Goal: Information Seeking & Learning: Learn about a topic

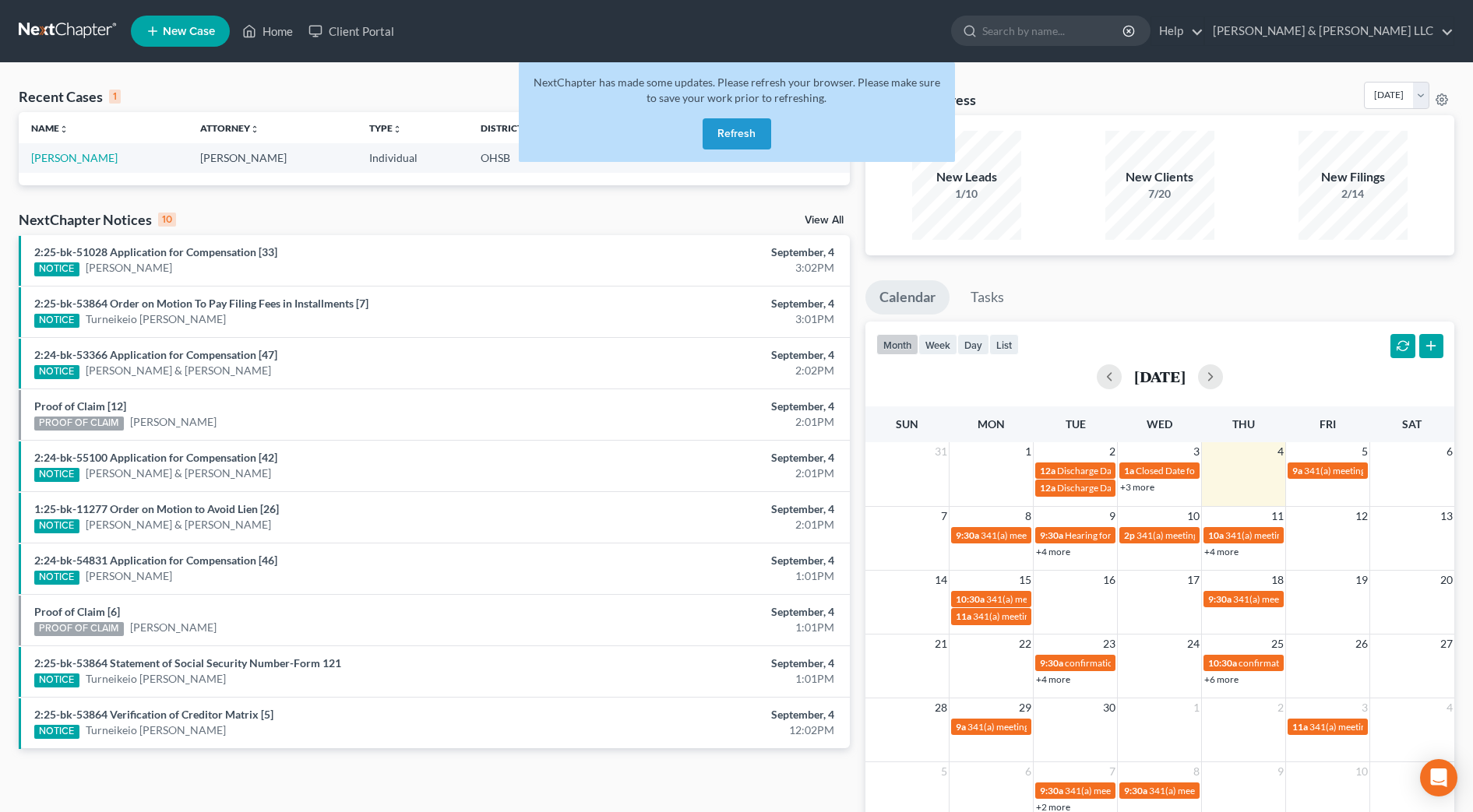
click at [742, 139] on button "Refresh" at bounding box center [737, 133] width 68 height 31
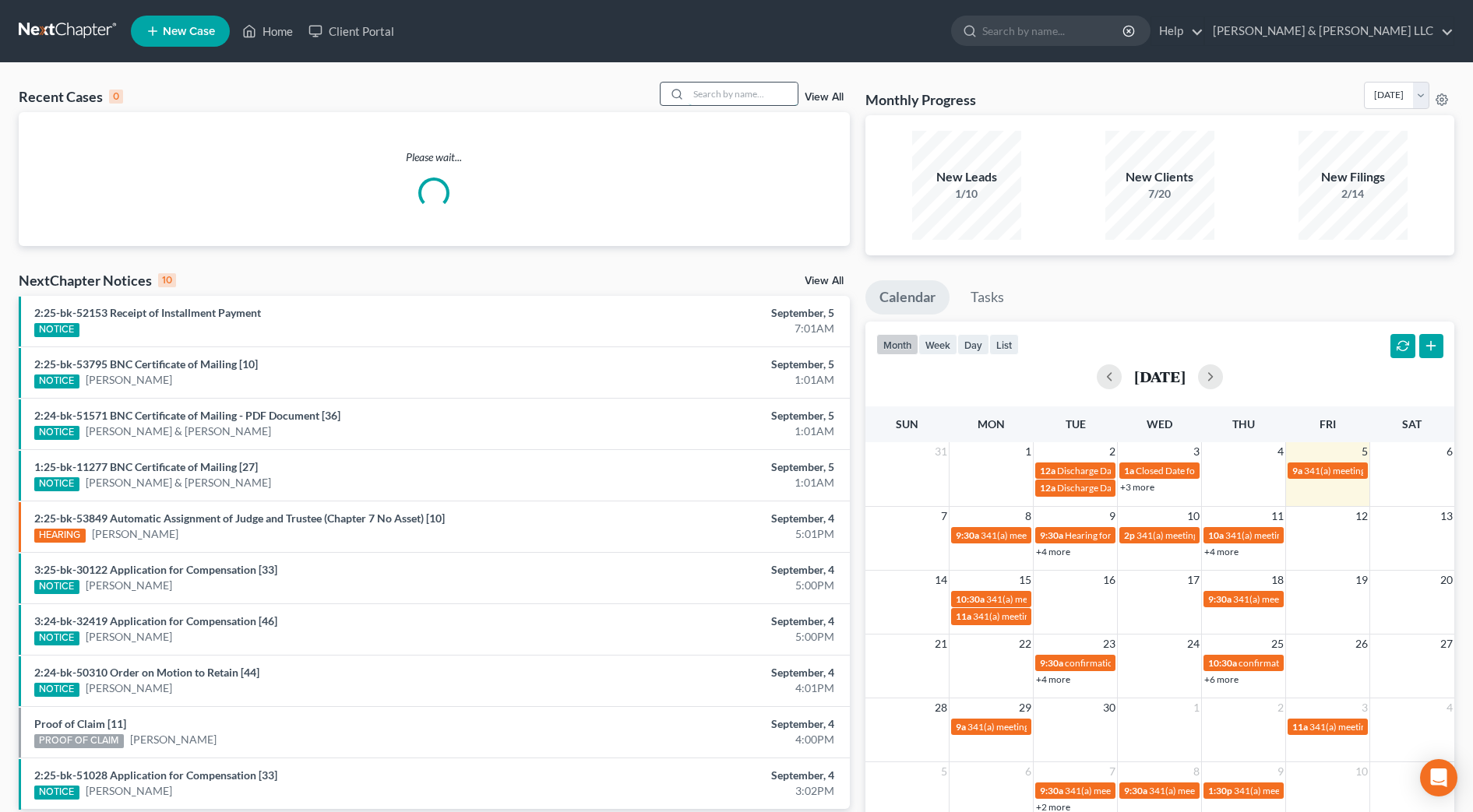
click at [767, 95] on input "search" at bounding box center [742, 94] width 109 height 22
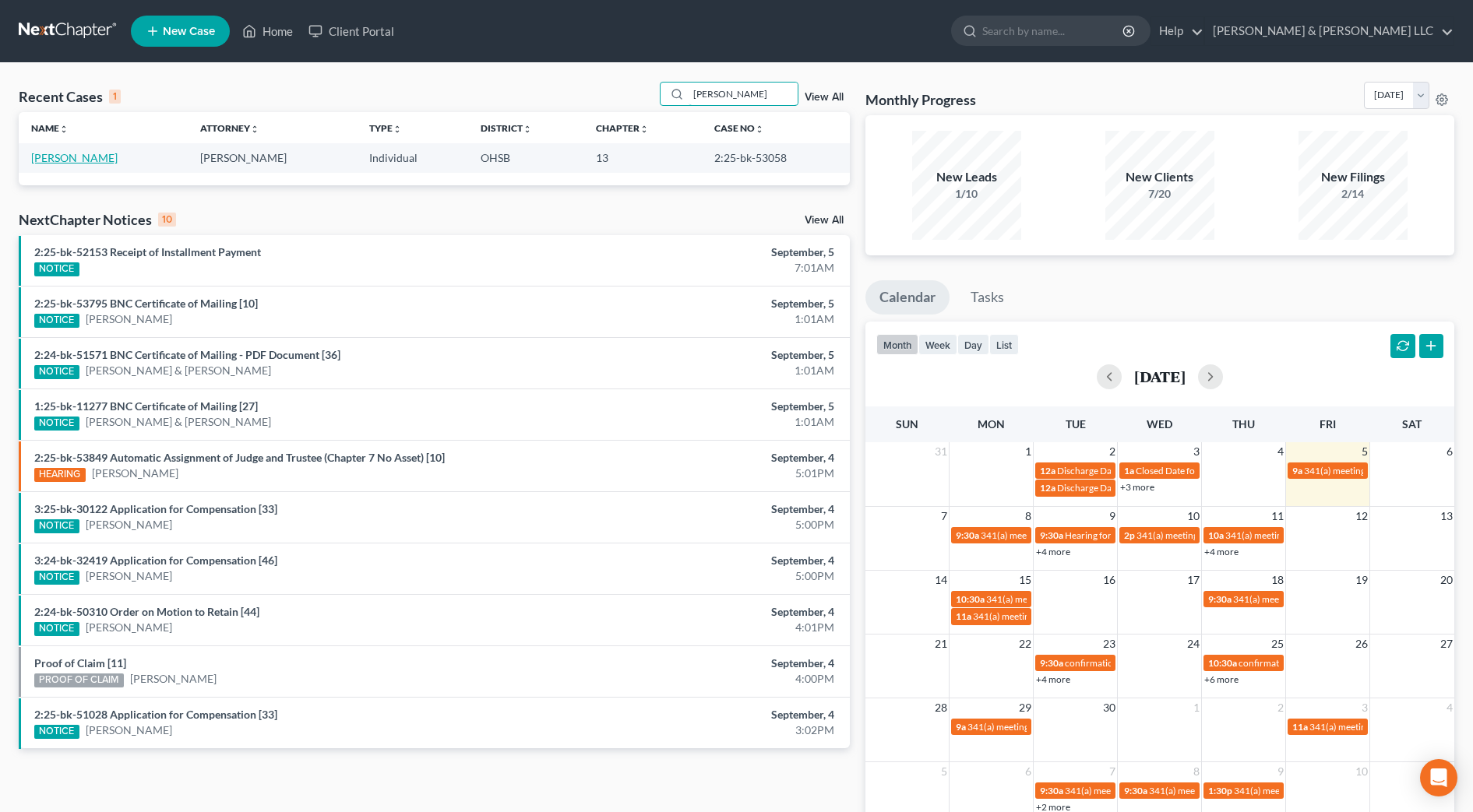
type input "thatcher"
click at [85, 163] on link "Thatcher, Krystle" at bounding box center [74, 157] width 87 height 14
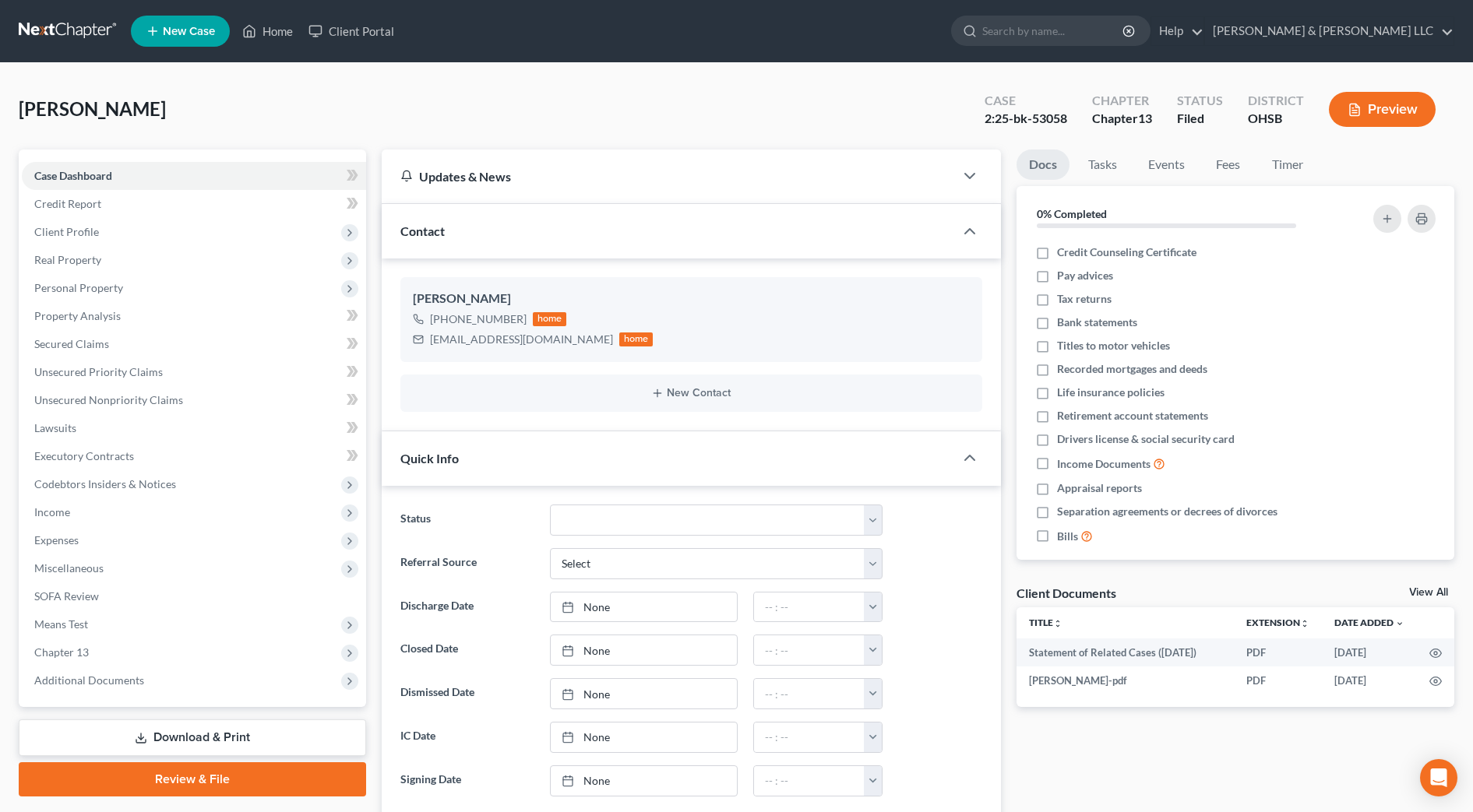
scroll to position [1051, 0]
click at [190, 676] on span "Additional Documents" at bounding box center [193, 680] width 344 height 28
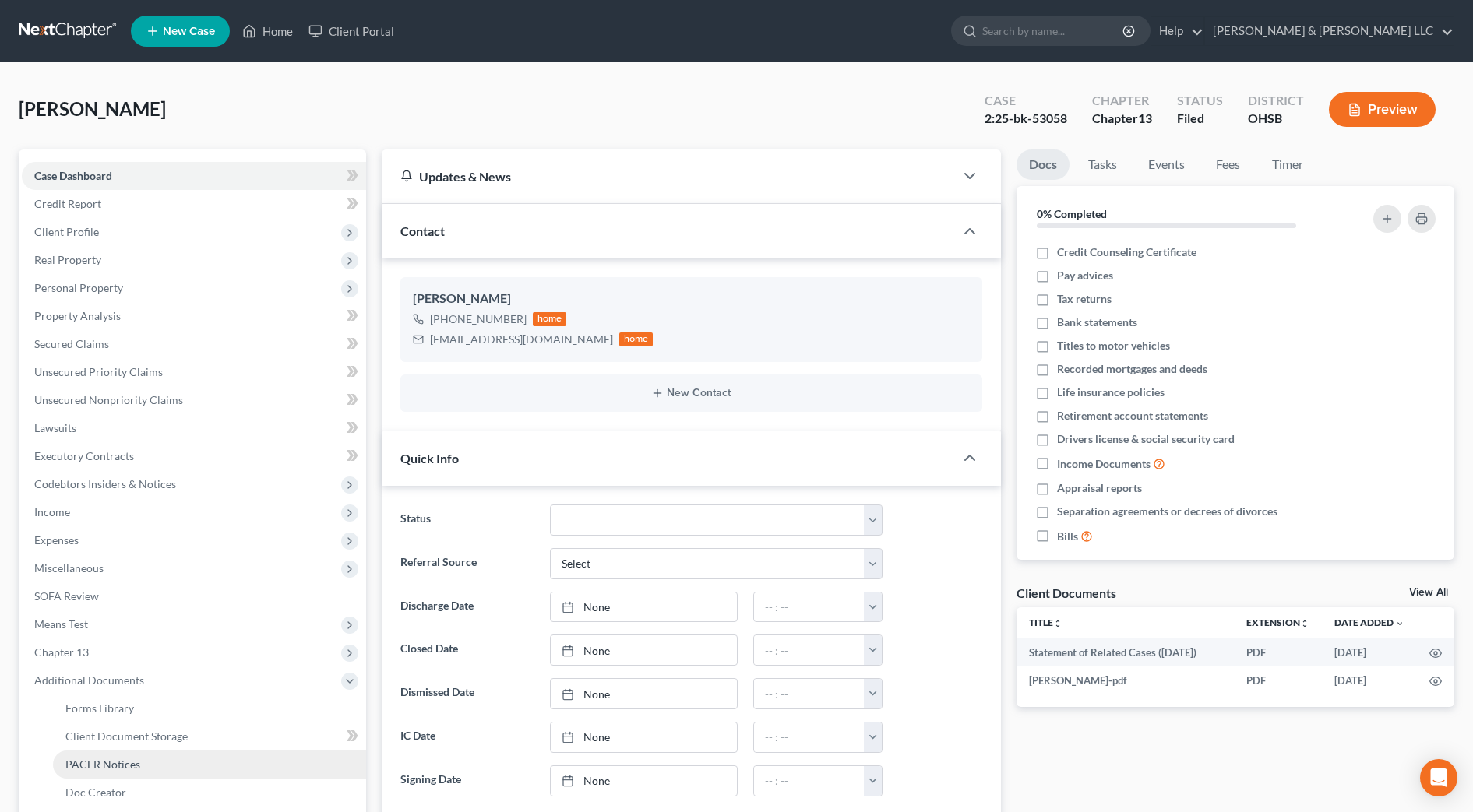
click at [103, 766] on span "PACER Notices" at bounding box center [103, 764] width 75 height 14
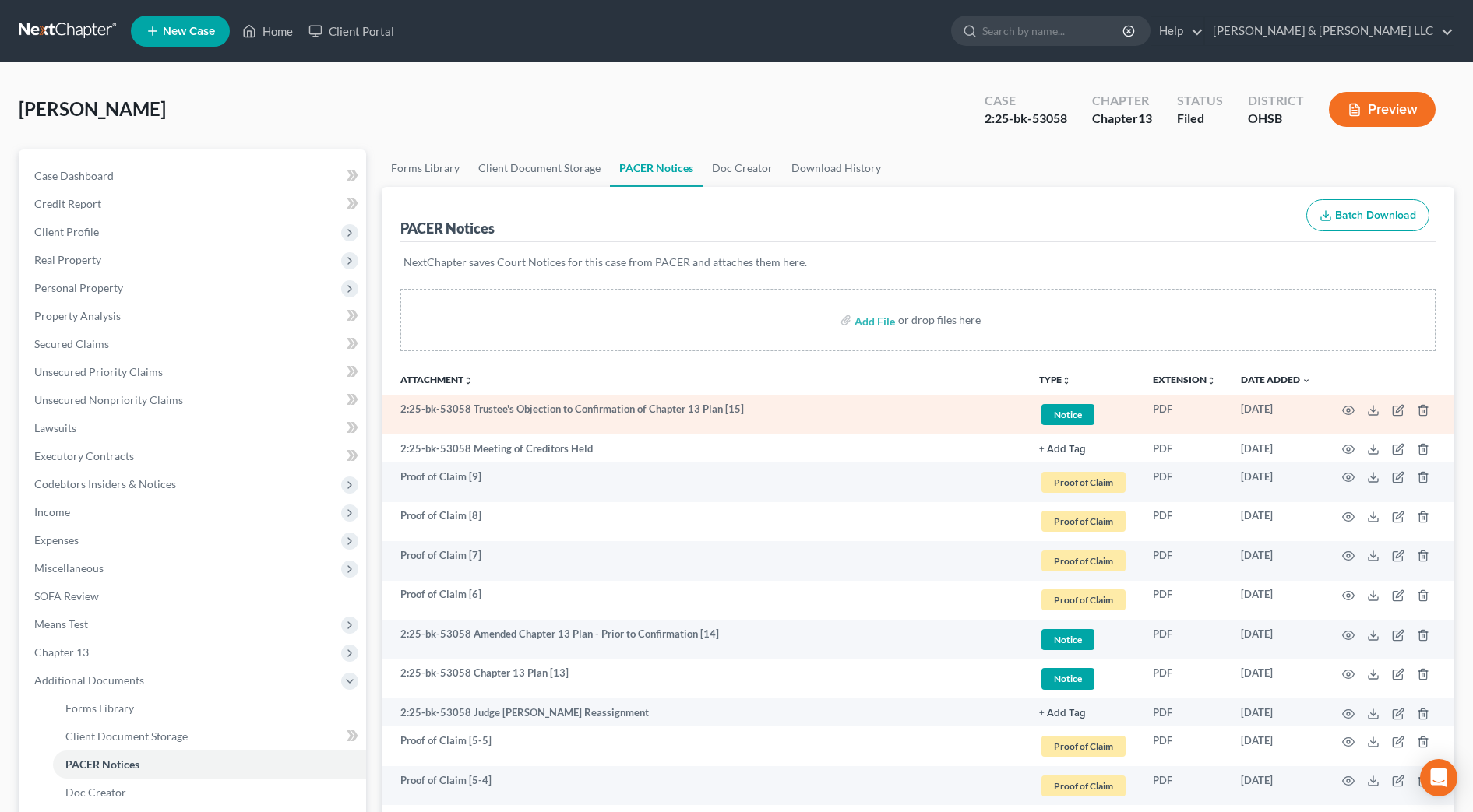
click at [1340, 410] on td at bounding box center [1389, 415] width 131 height 40
click at [1347, 413] on icon "button" at bounding box center [1348, 409] width 12 height 9
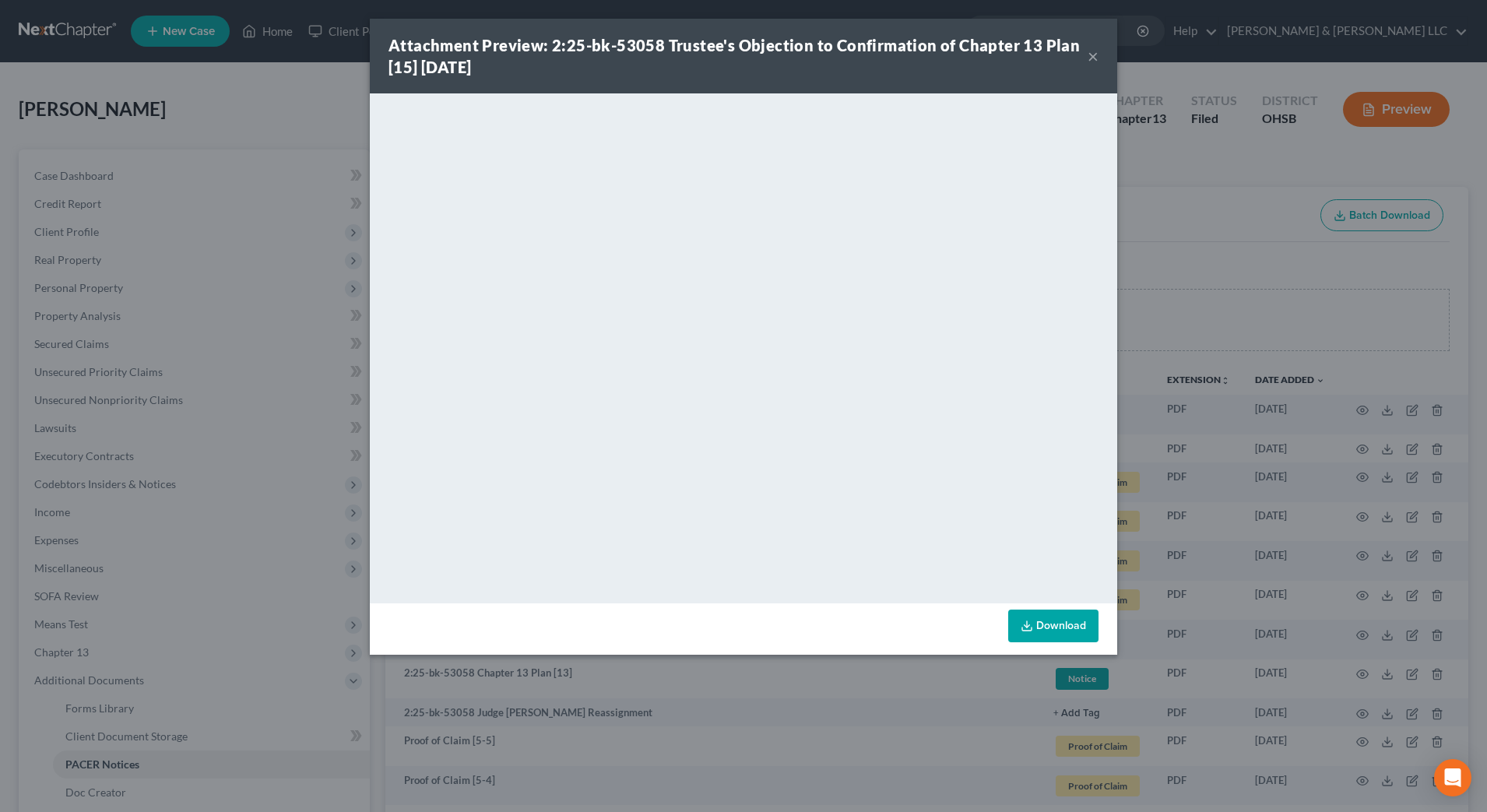
click at [1098, 60] on button "×" at bounding box center [1094, 56] width 11 height 19
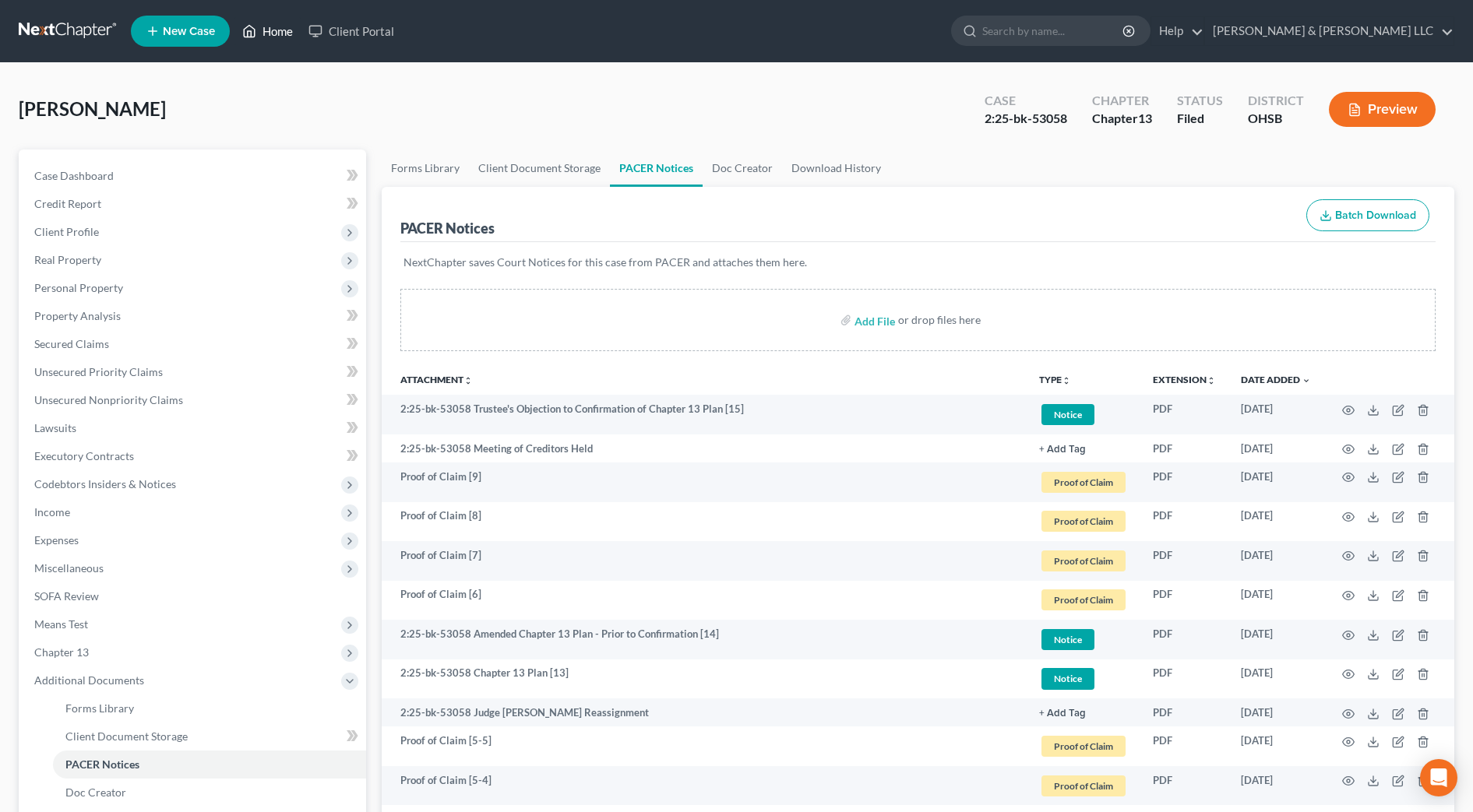
click at [291, 35] on link "Home" at bounding box center [267, 31] width 66 height 28
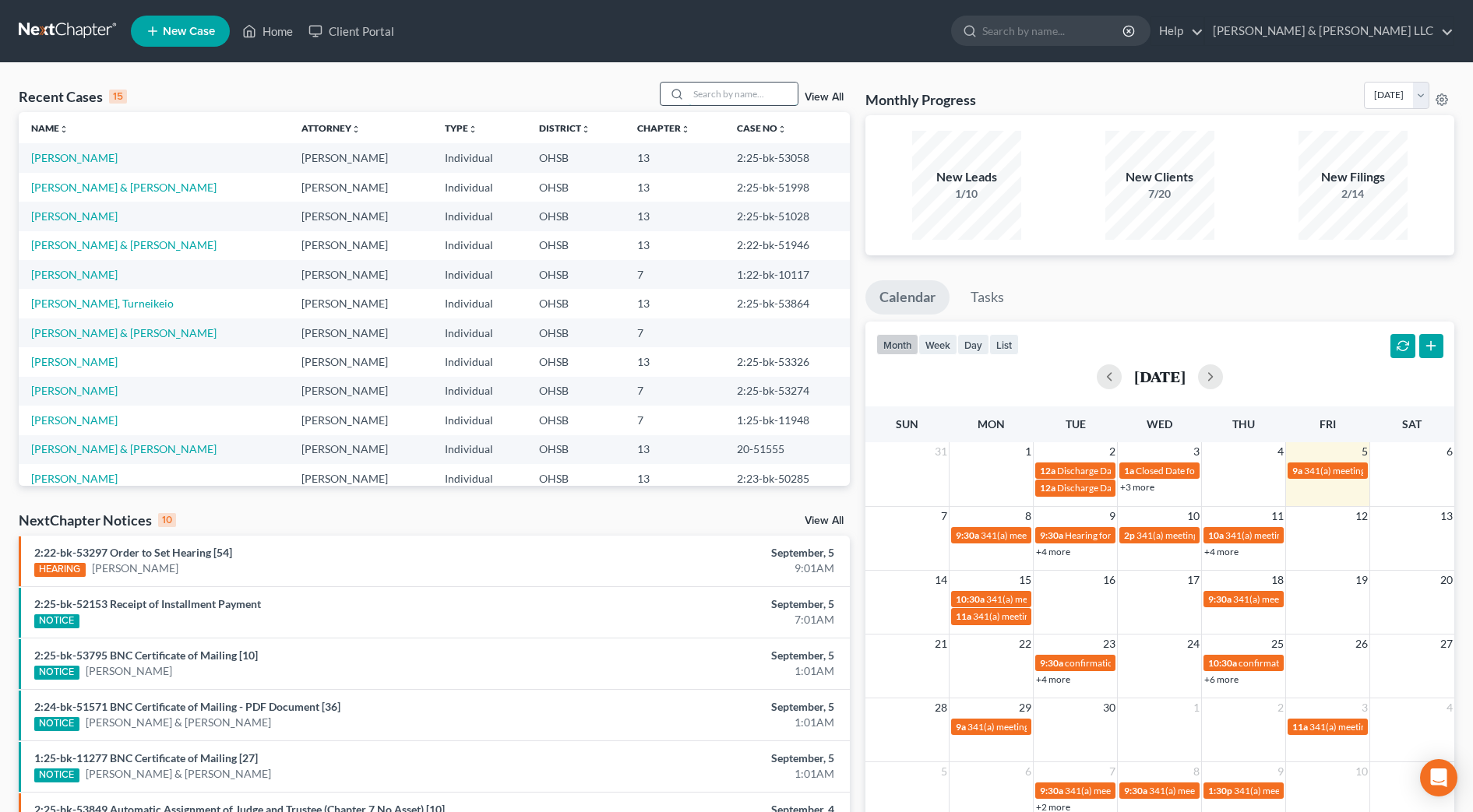
click at [758, 89] on input "search" at bounding box center [742, 94] width 109 height 22
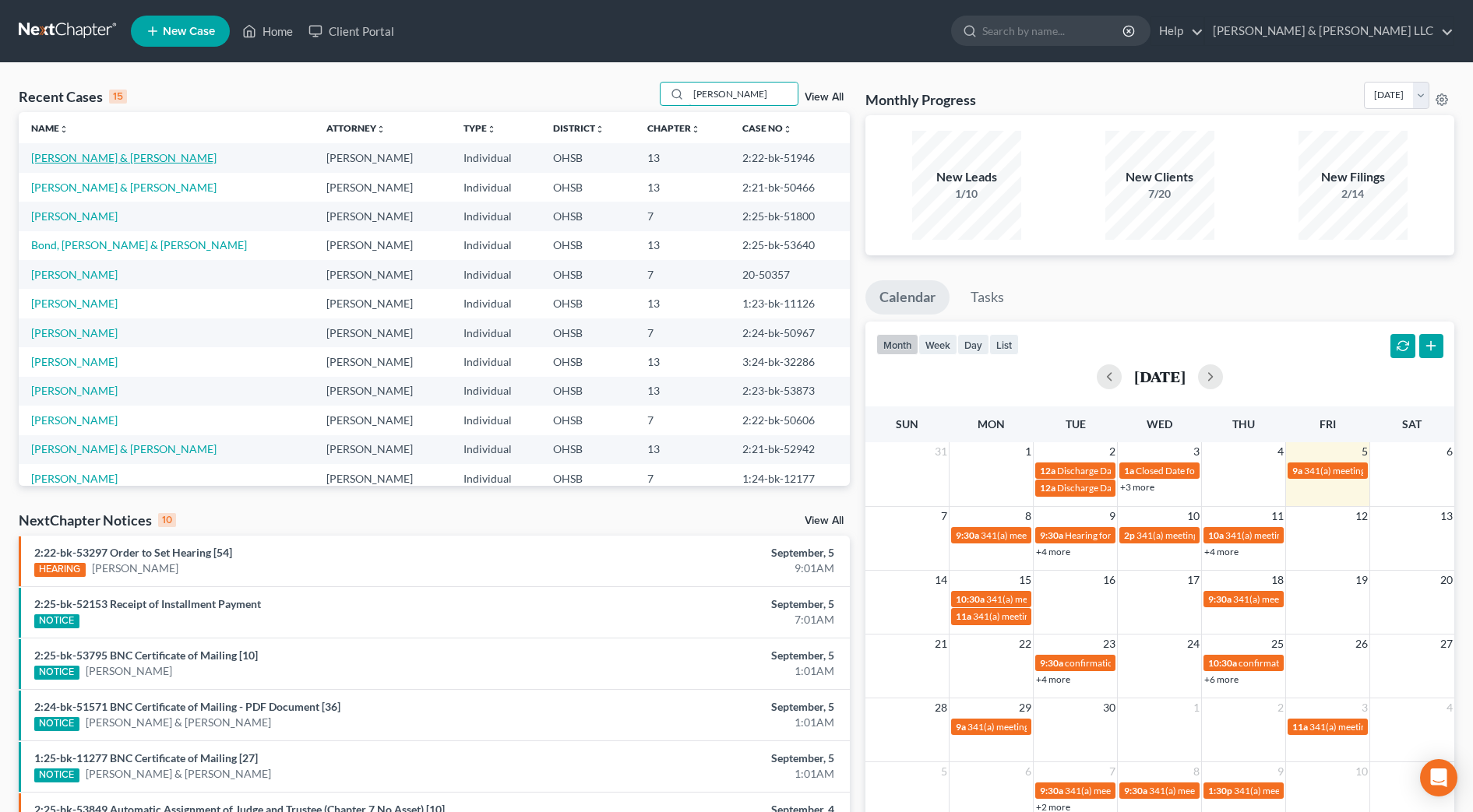
type input "williams"
click at [138, 160] on link "[PERSON_NAME] & [PERSON_NAME]" at bounding box center [123, 157] width 185 height 14
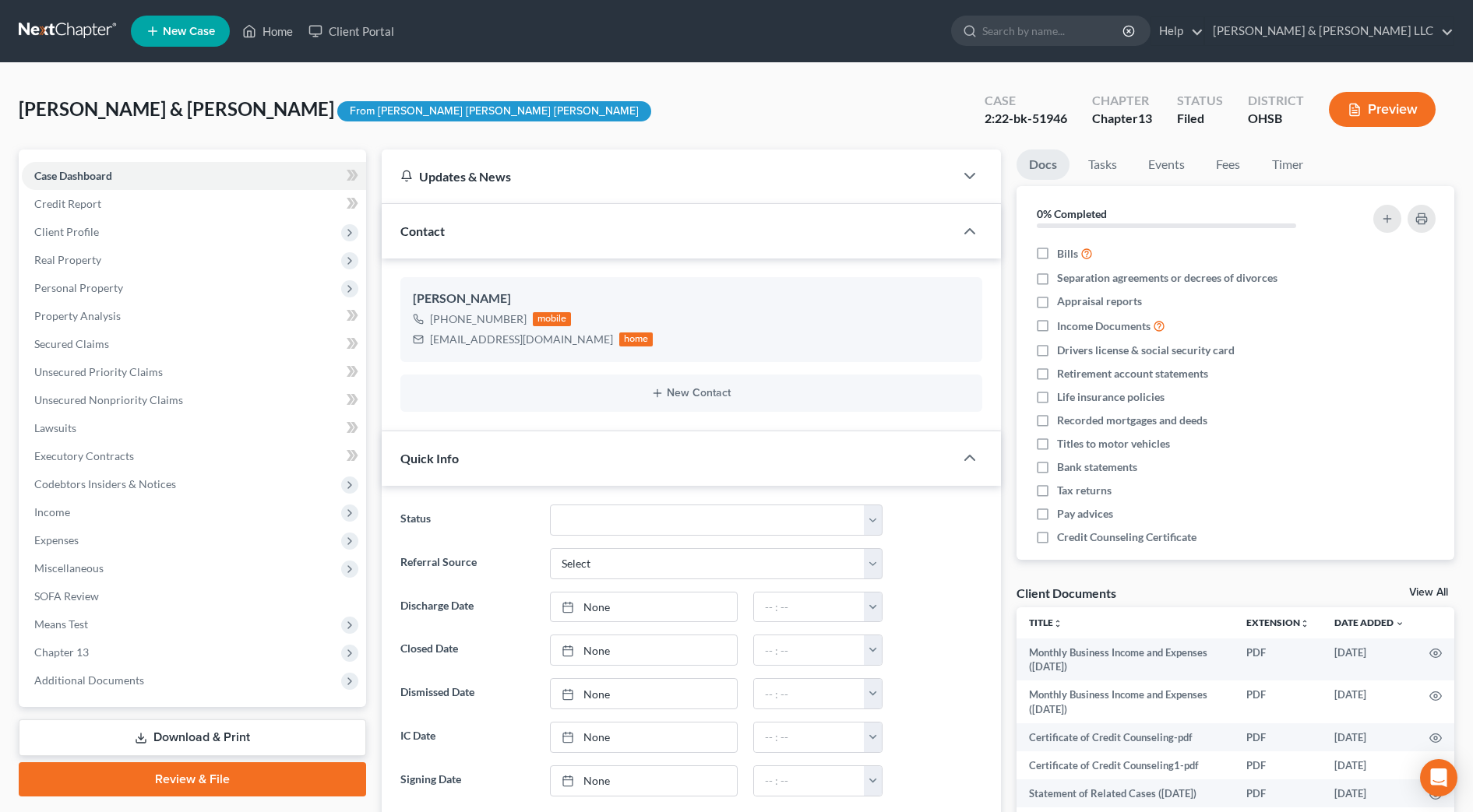
scroll to position [703, 0]
click at [76, 521] on span "Income" at bounding box center [193, 512] width 344 height 28
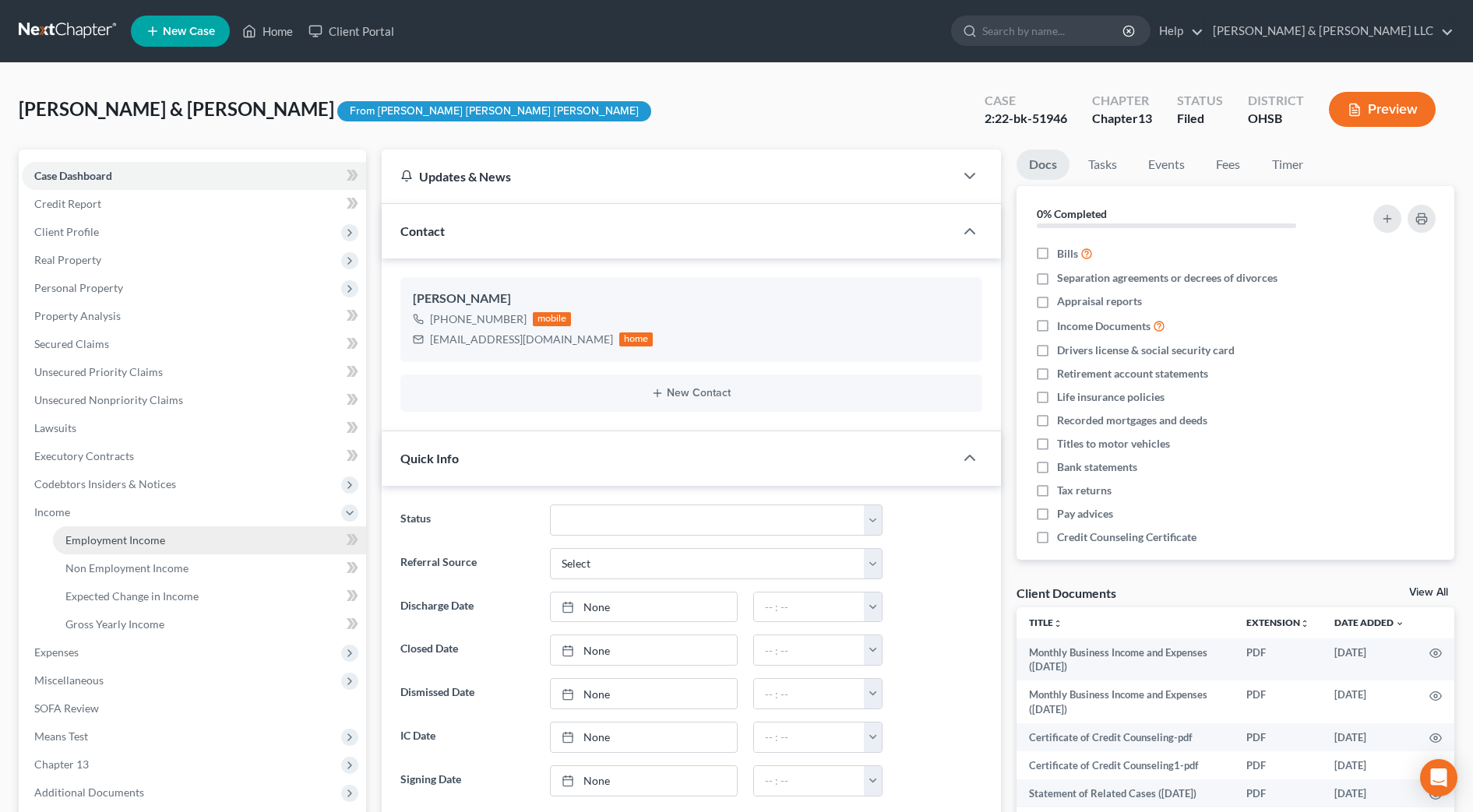
click at [82, 538] on span "Employment Income" at bounding box center [114, 539] width 99 height 14
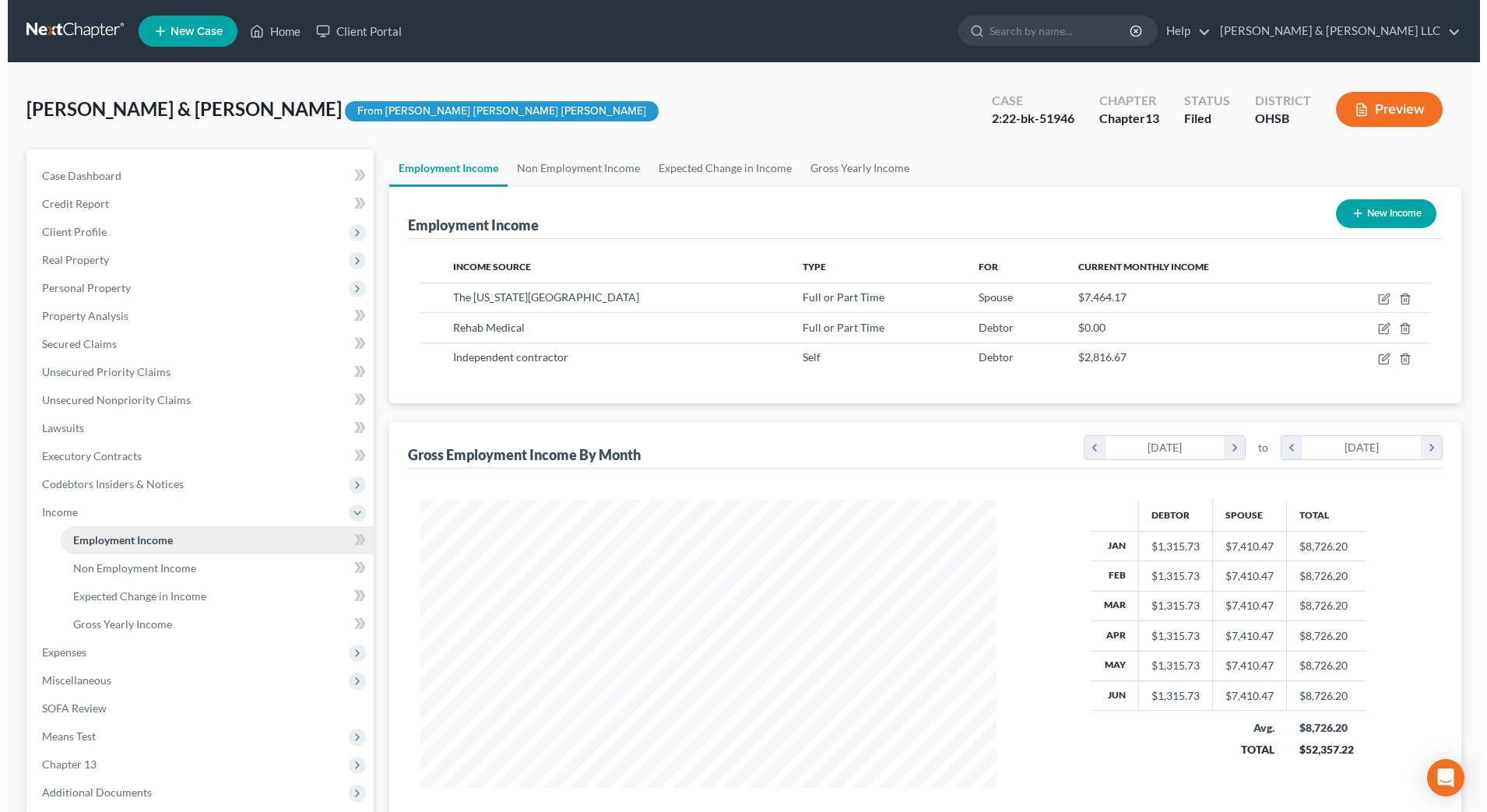
scroll to position [288, 607]
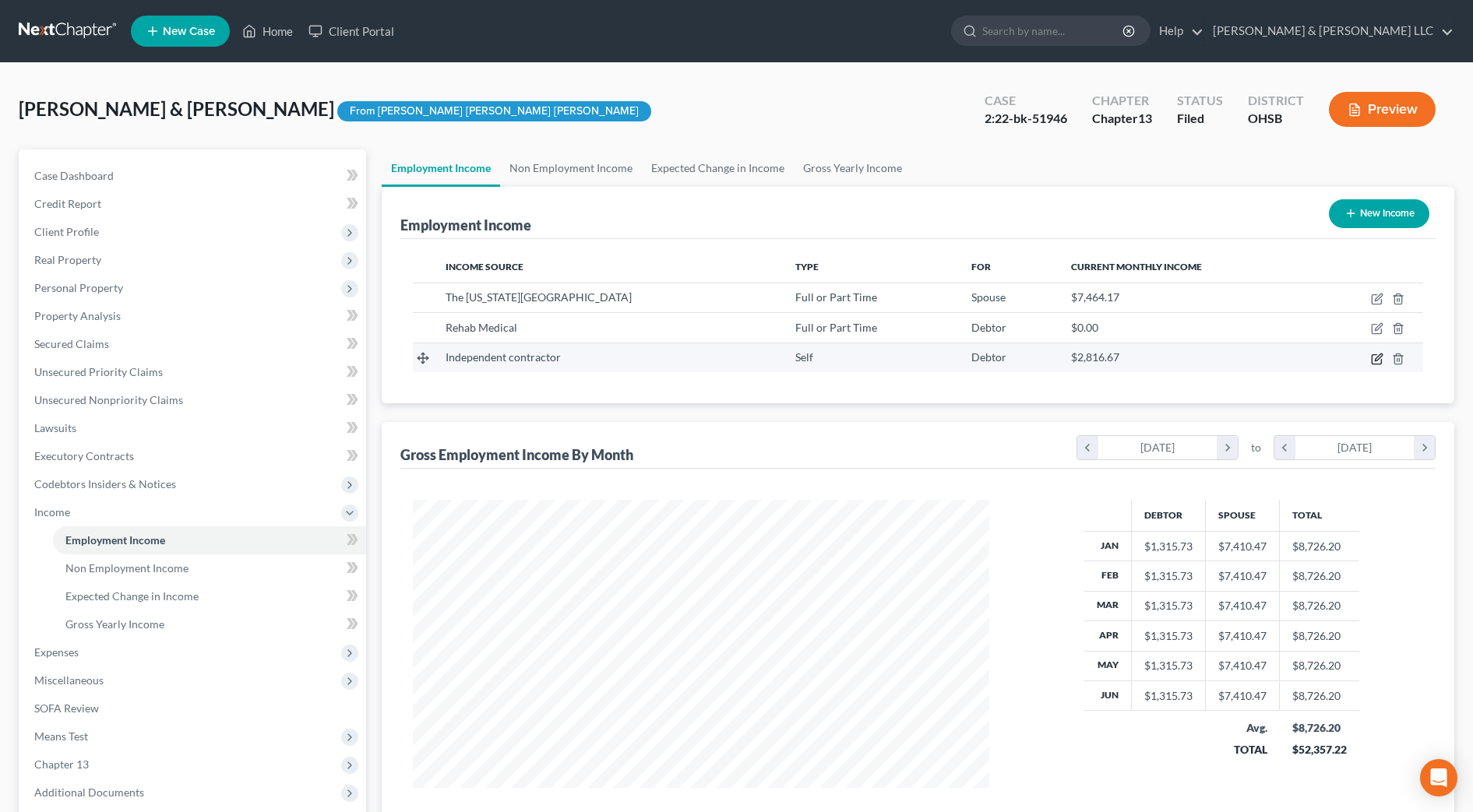
click at [1373, 356] on icon "button" at bounding box center [1377, 359] width 13 height 13
select select "1"
select select "3"
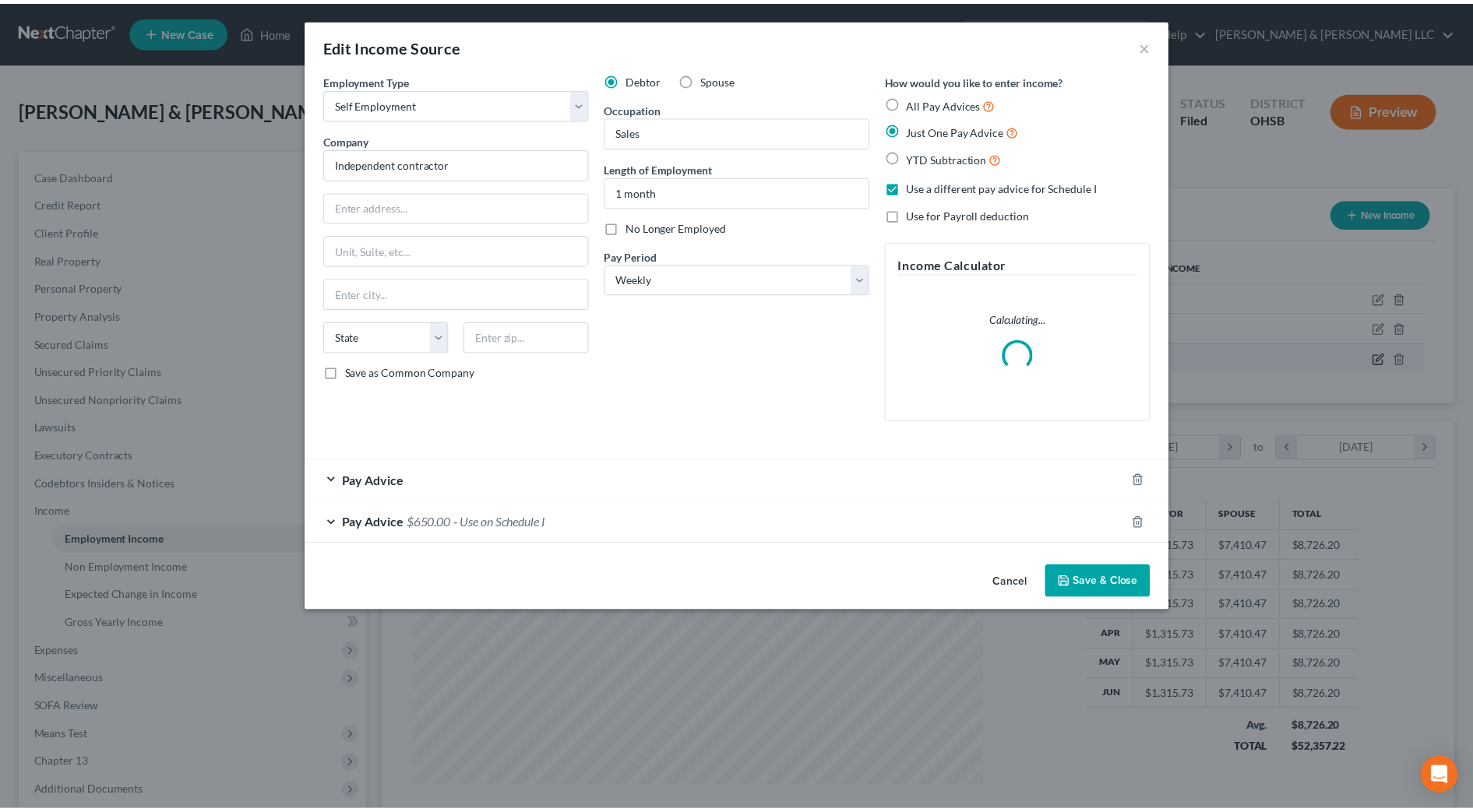
scroll to position [291, 614]
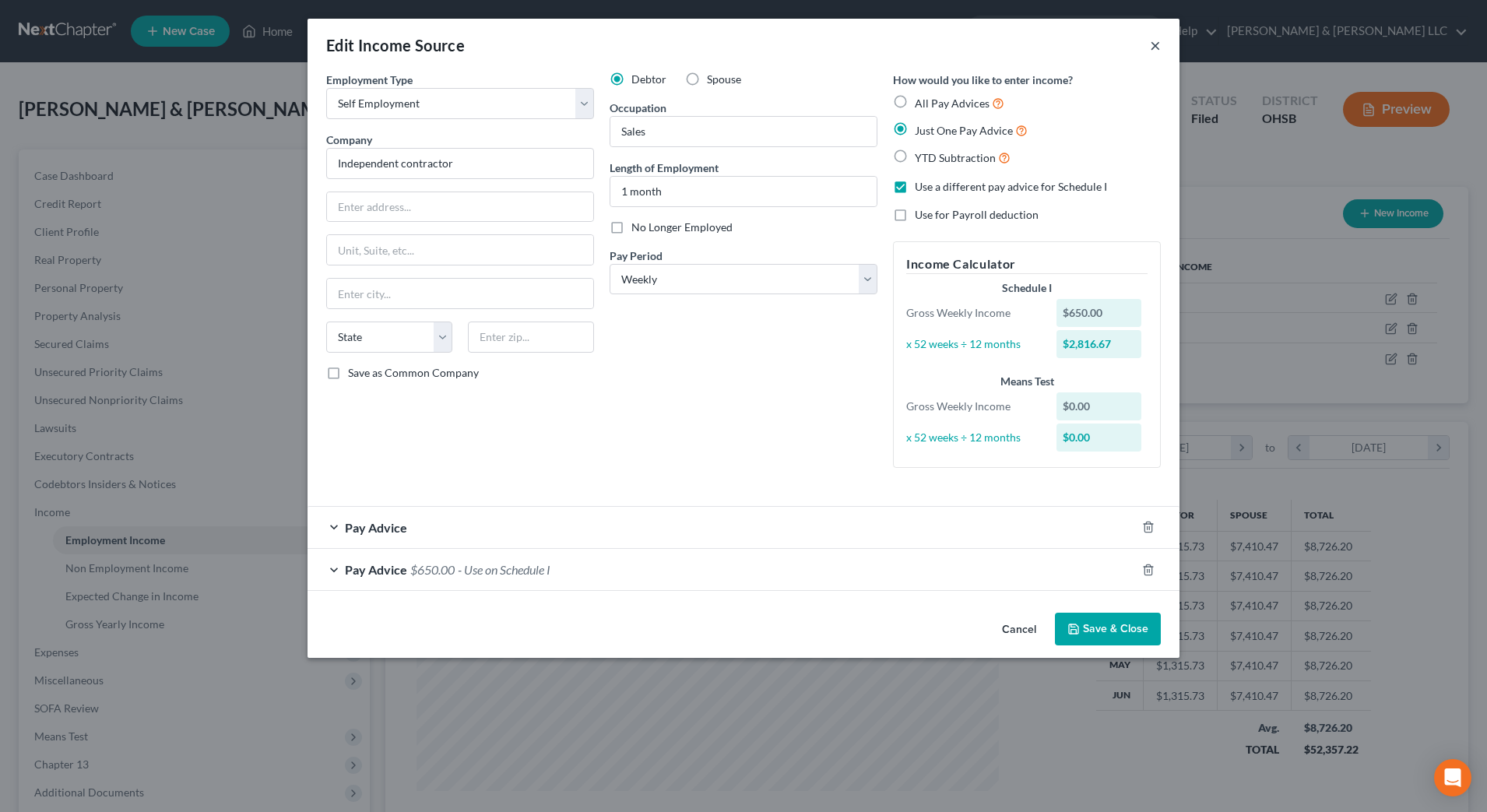
click at [1159, 48] on button "×" at bounding box center [1156, 45] width 11 height 19
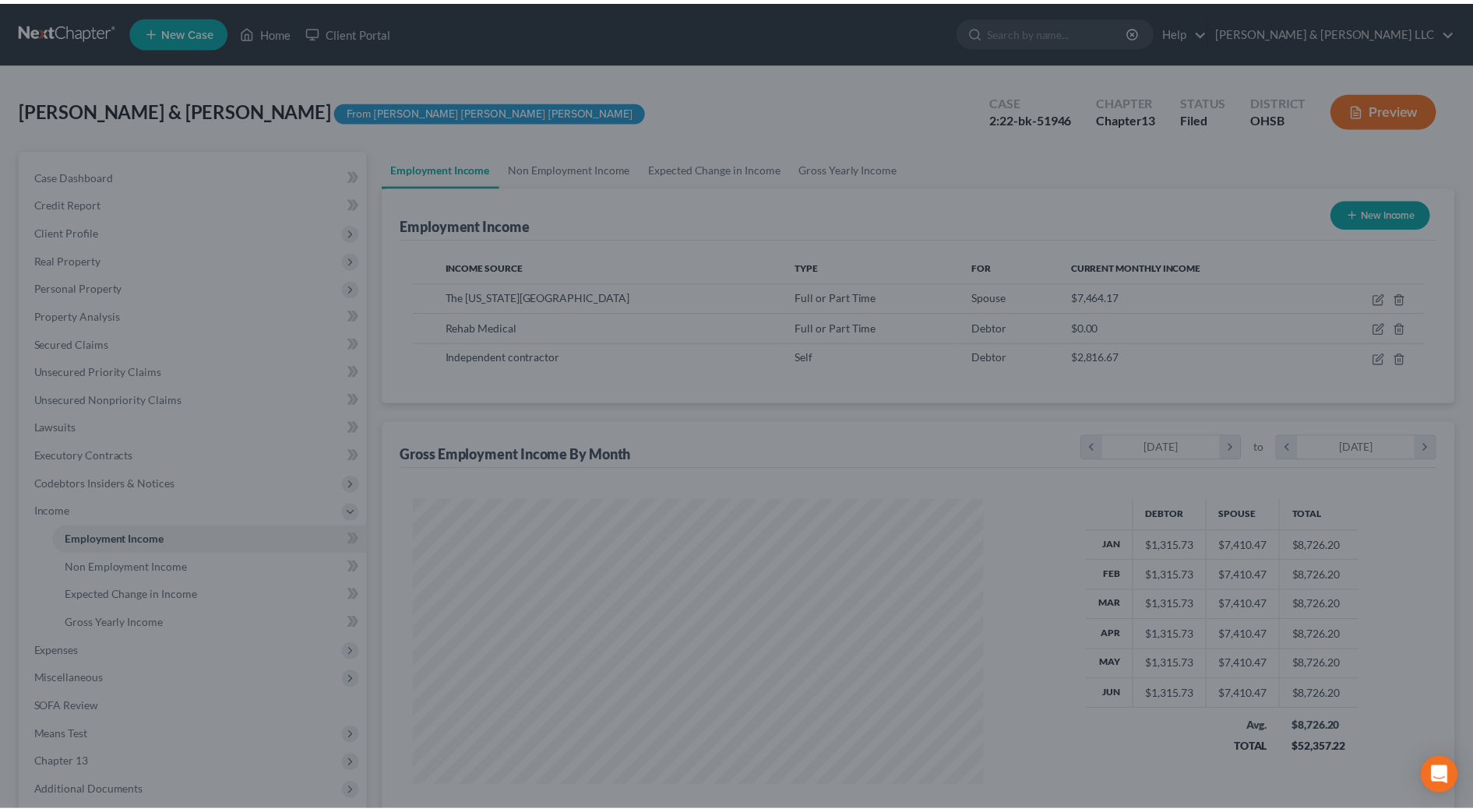
scroll to position [778186, 778265]
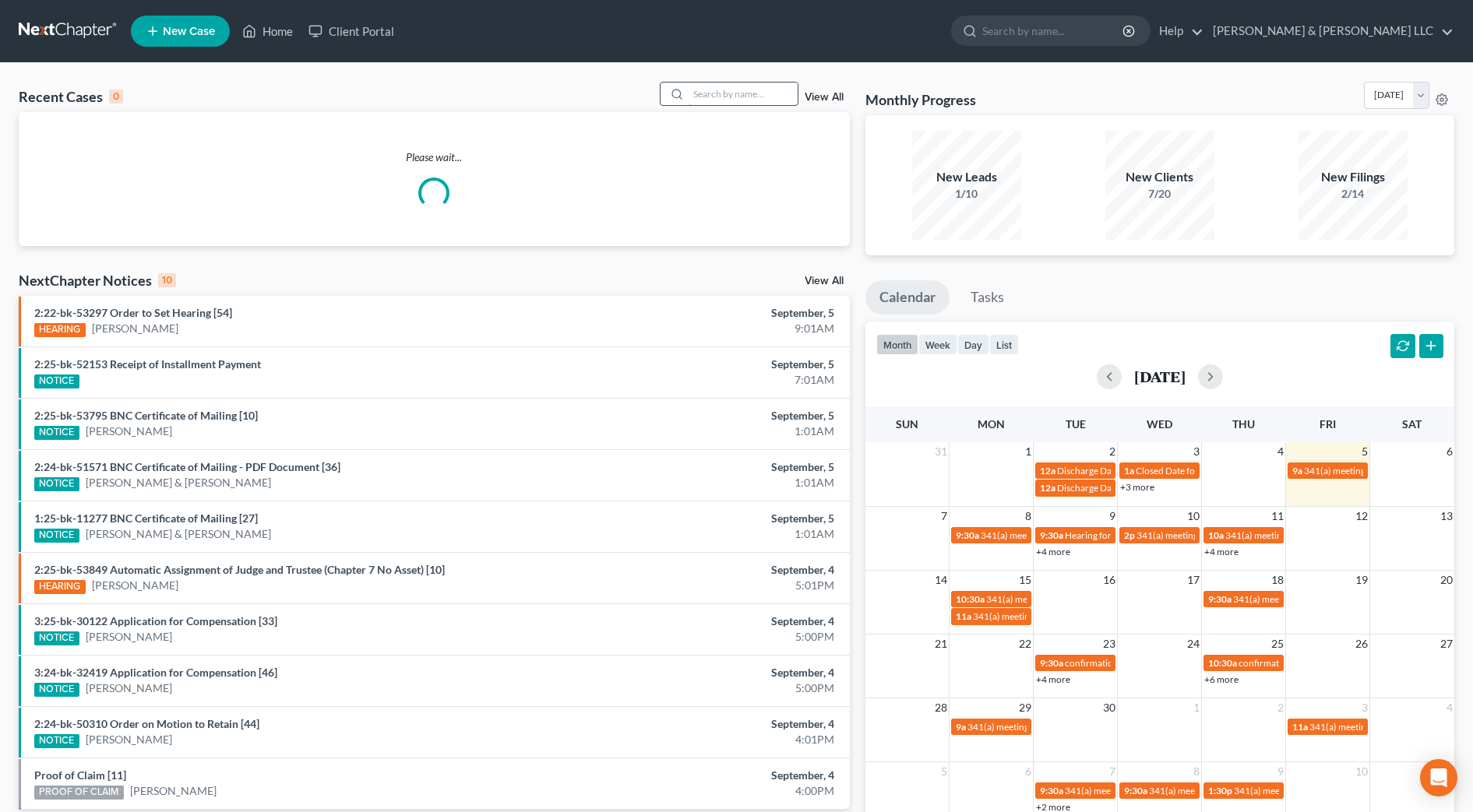
click at [702, 97] on input "search" at bounding box center [742, 94] width 109 height 22
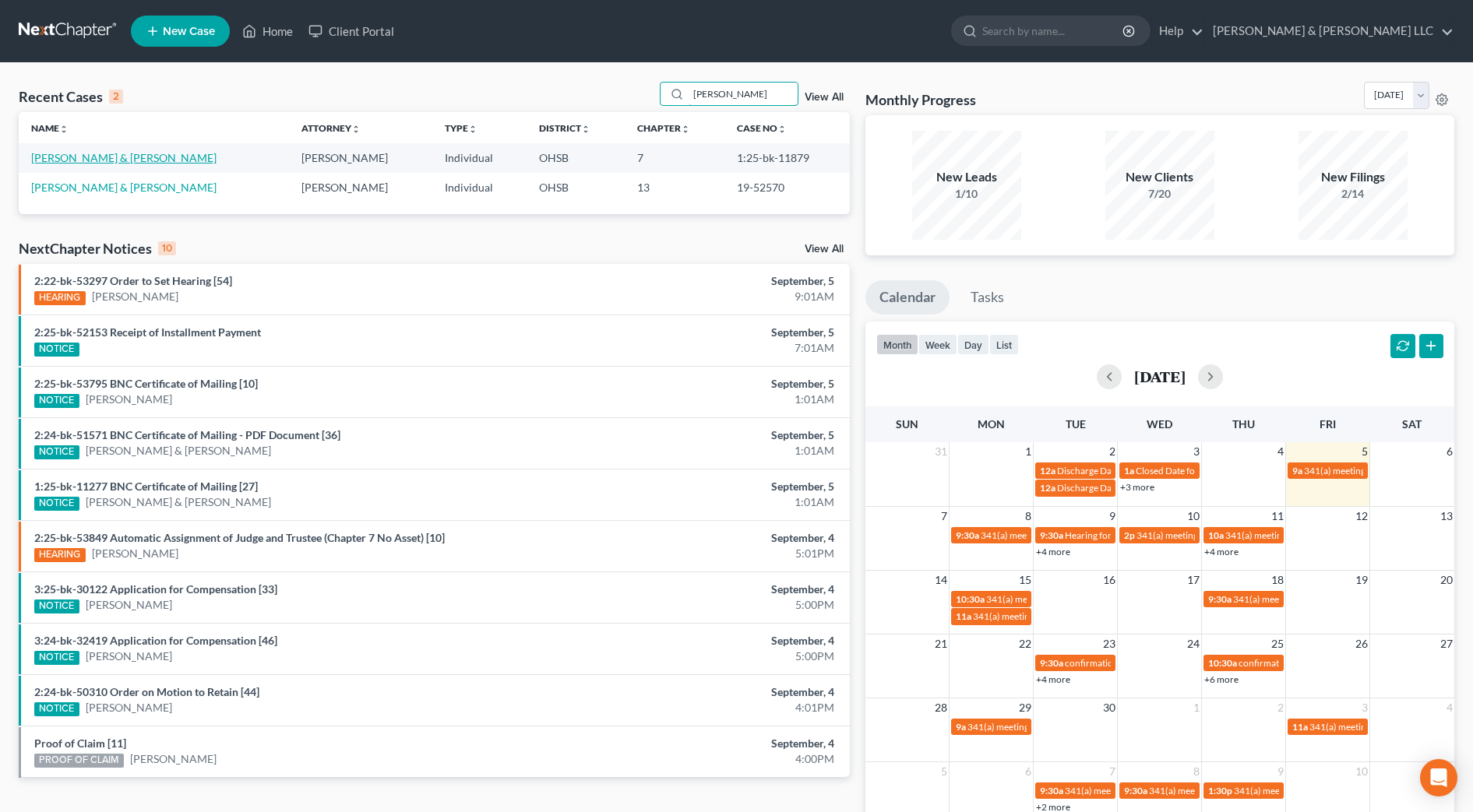
type input "canter"
click at [109, 161] on link "Canterbury, Jesse & Julie" at bounding box center [123, 157] width 185 height 14
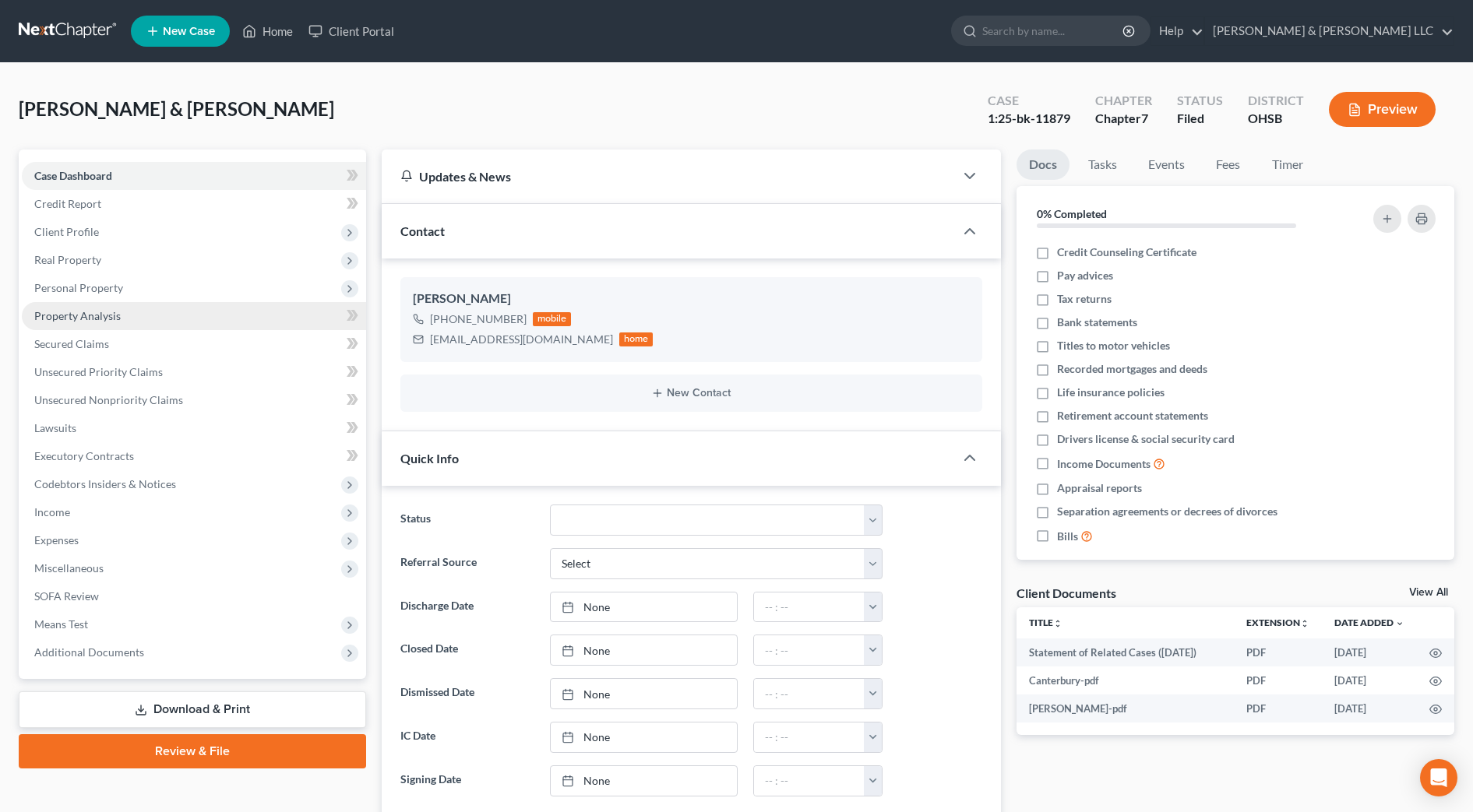
click at [102, 313] on span "Property Analysis" at bounding box center [77, 315] width 87 height 14
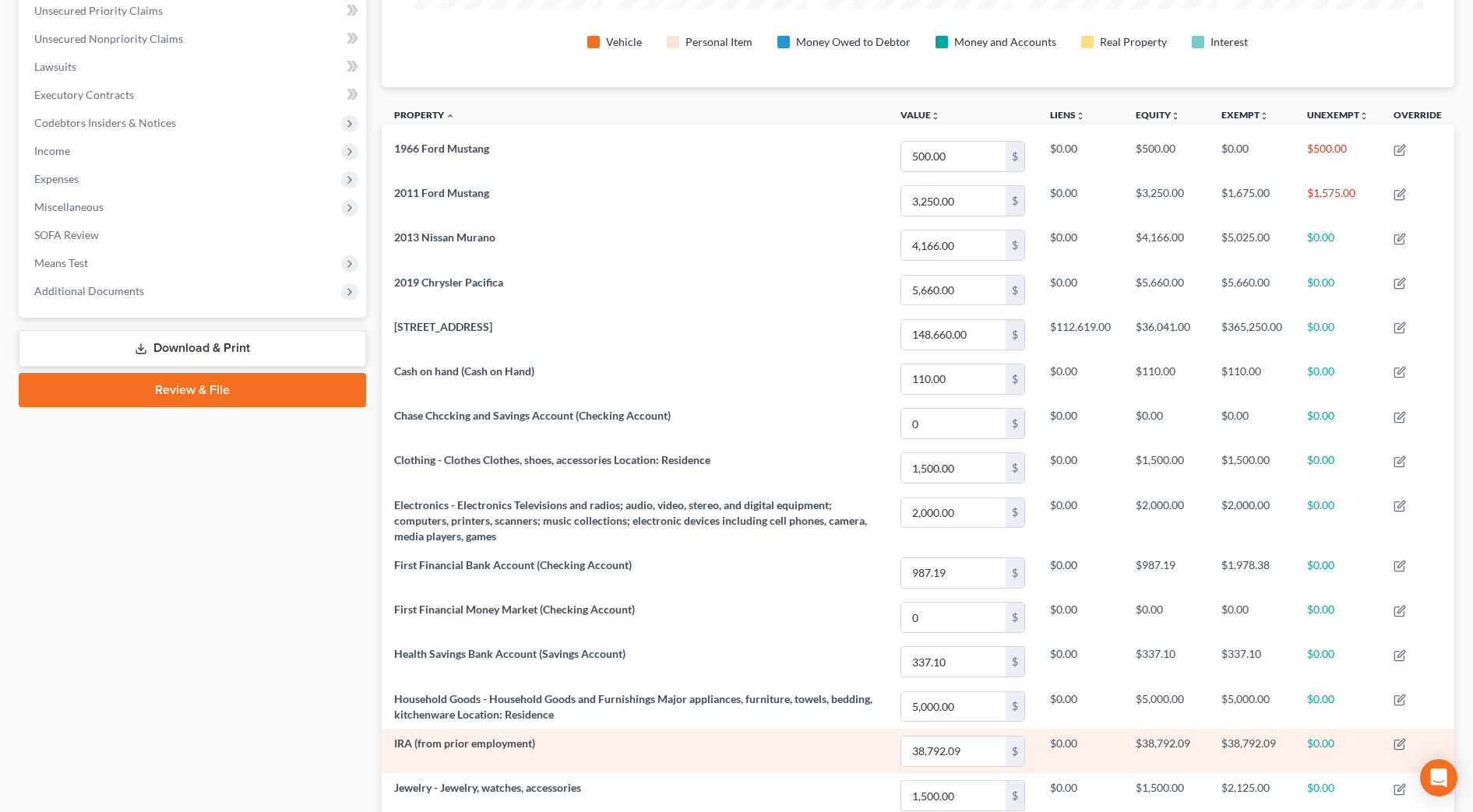
scroll to position [69, 0]
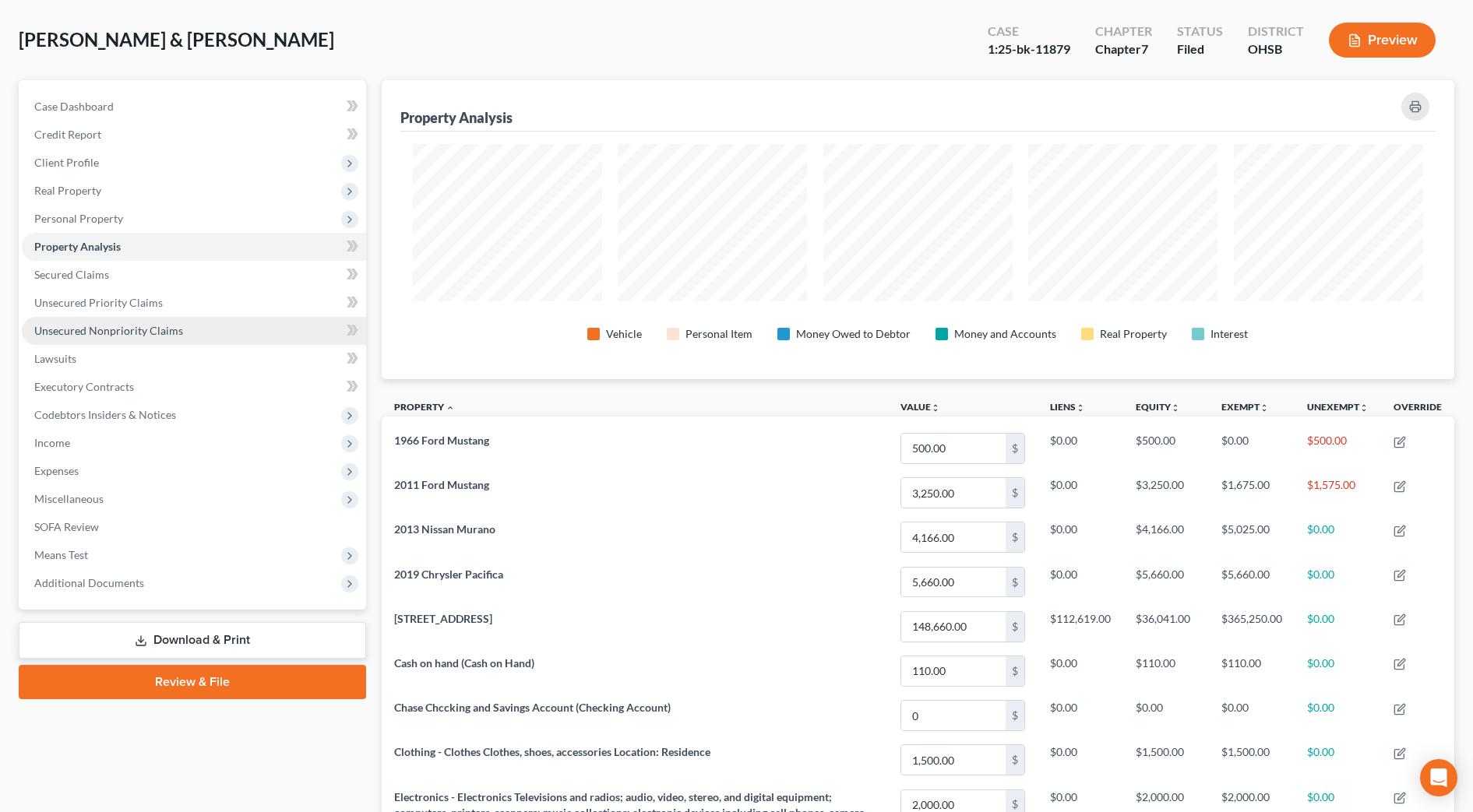
click at [211, 321] on link "Unsecured Nonpriority Claims" at bounding box center [193, 331] width 344 height 28
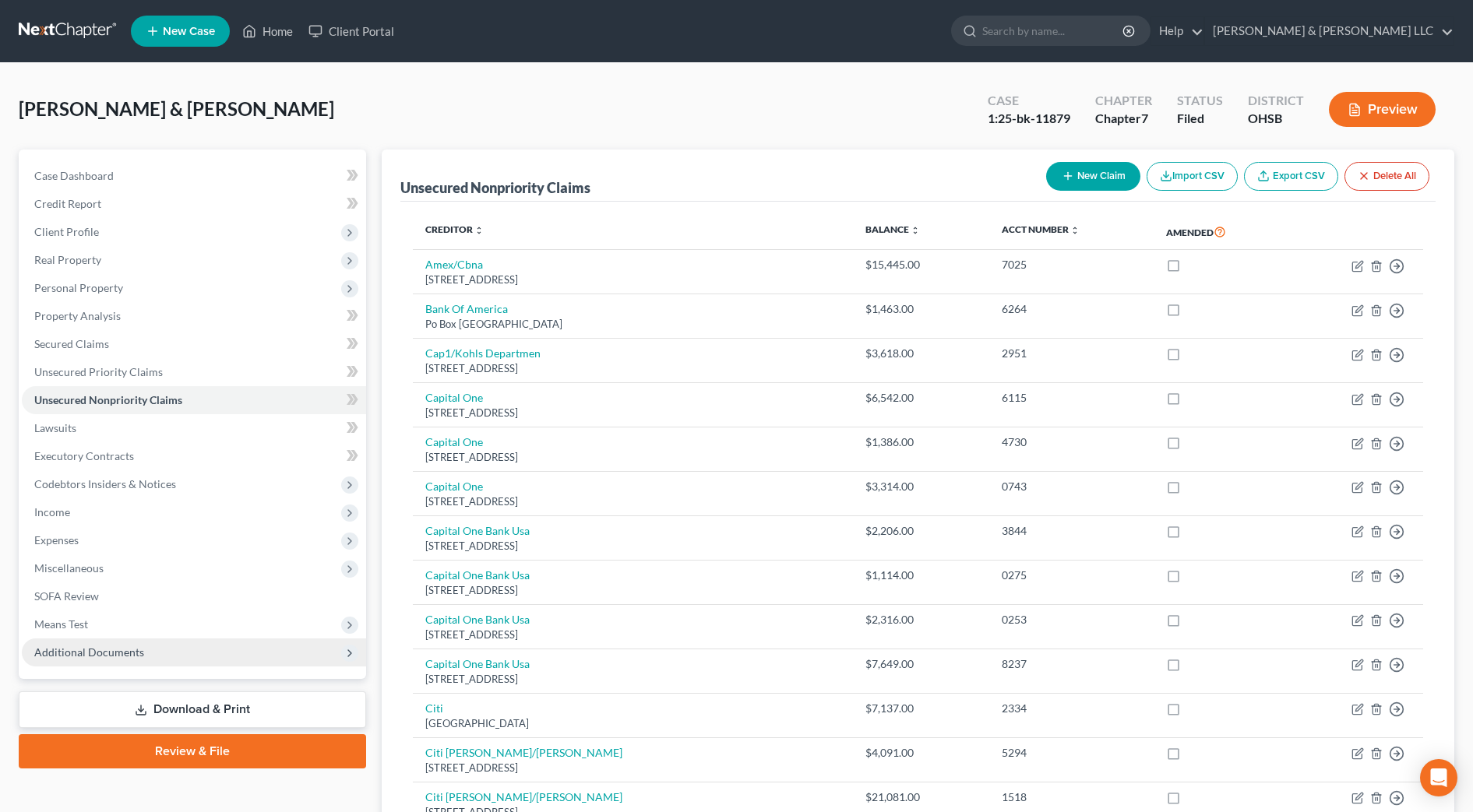
click at [124, 643] on span "Additional Documents" at bounding box center [193, 652] width 344 height 28
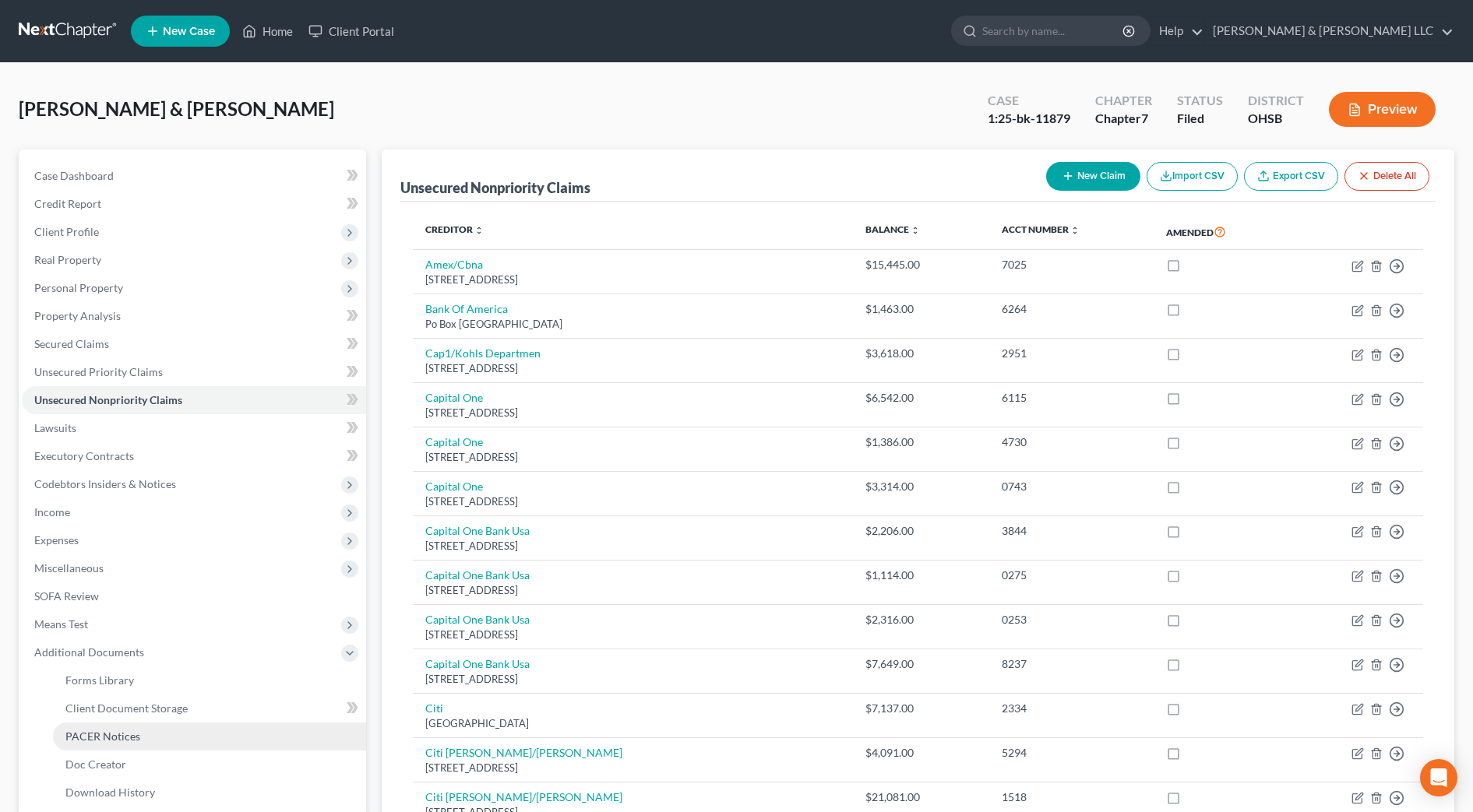
click at [122, 726] on link "PACER Notices" at bounding box center [210, 736] width 313 height 28
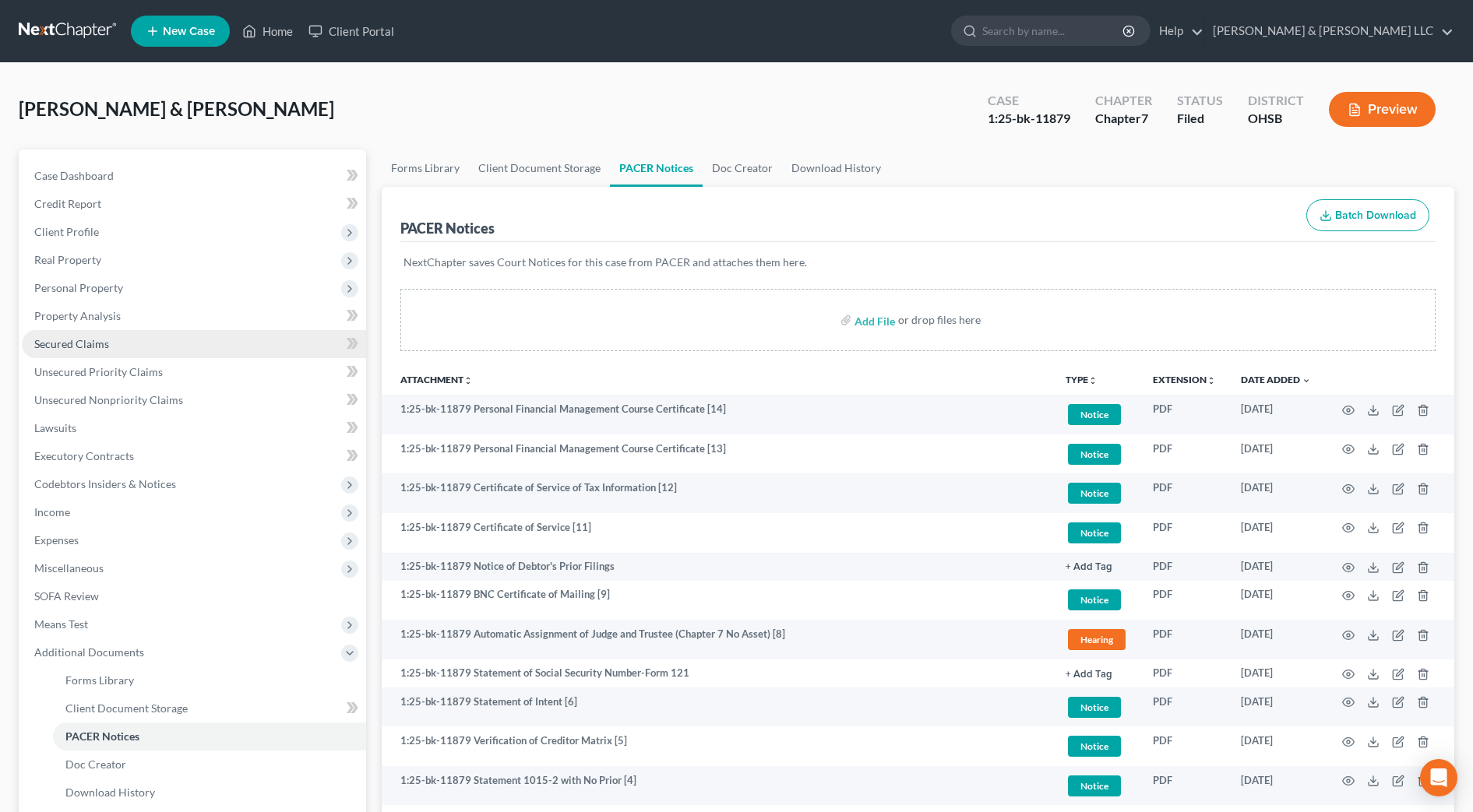
click at [122, 345] on link "Secured Claims" at bounding box center [193, 343] width 344 height 28
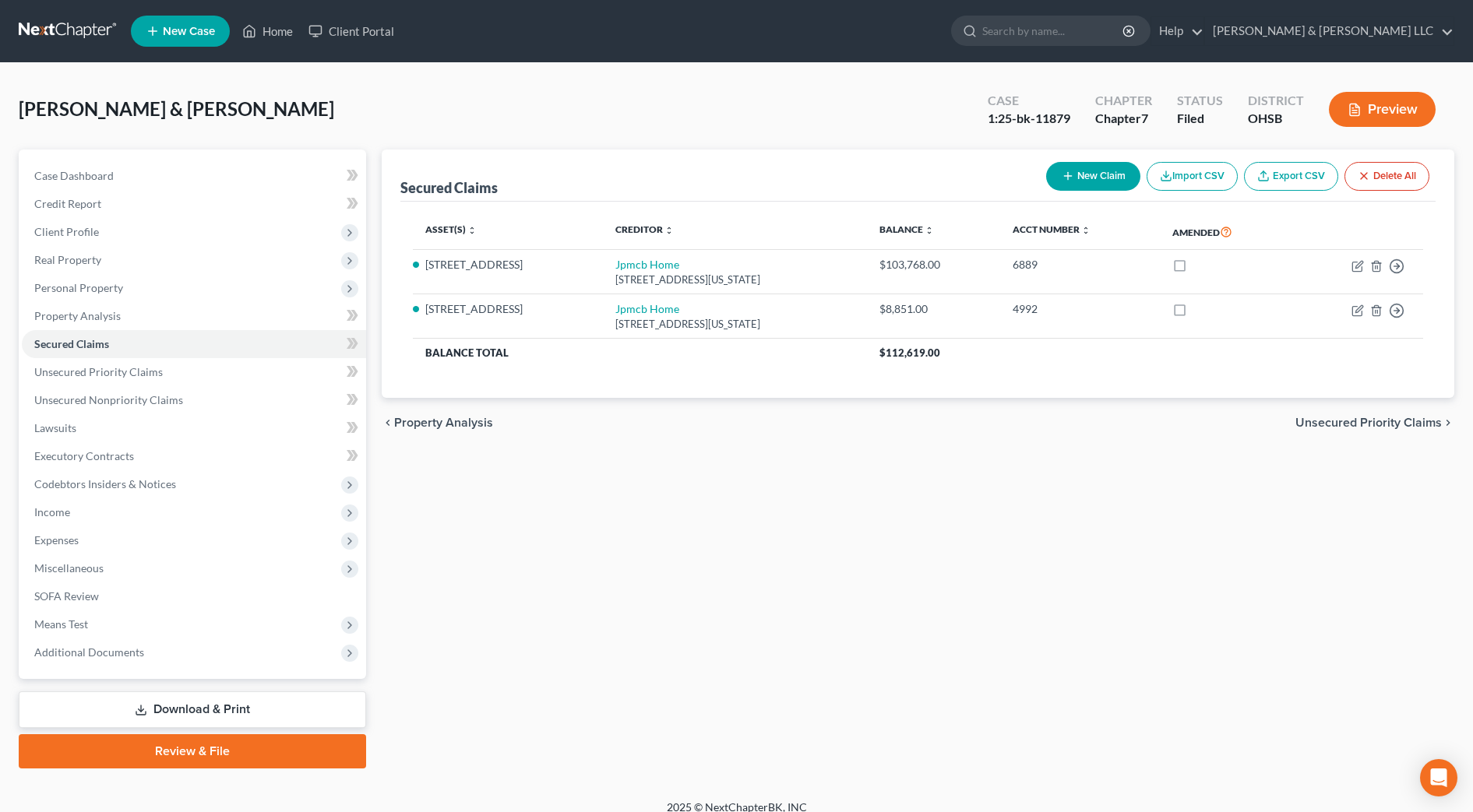
click at [1011, 500] on div "Secured Claims New Claim Import CSV Export CSV Delete All Asset(s) expand_more …" at bounding box center [917, 458] width 1088 height 619
click at [137, 284] on span "Personal Property" at bounding box center [193, 288] width 344 height 28
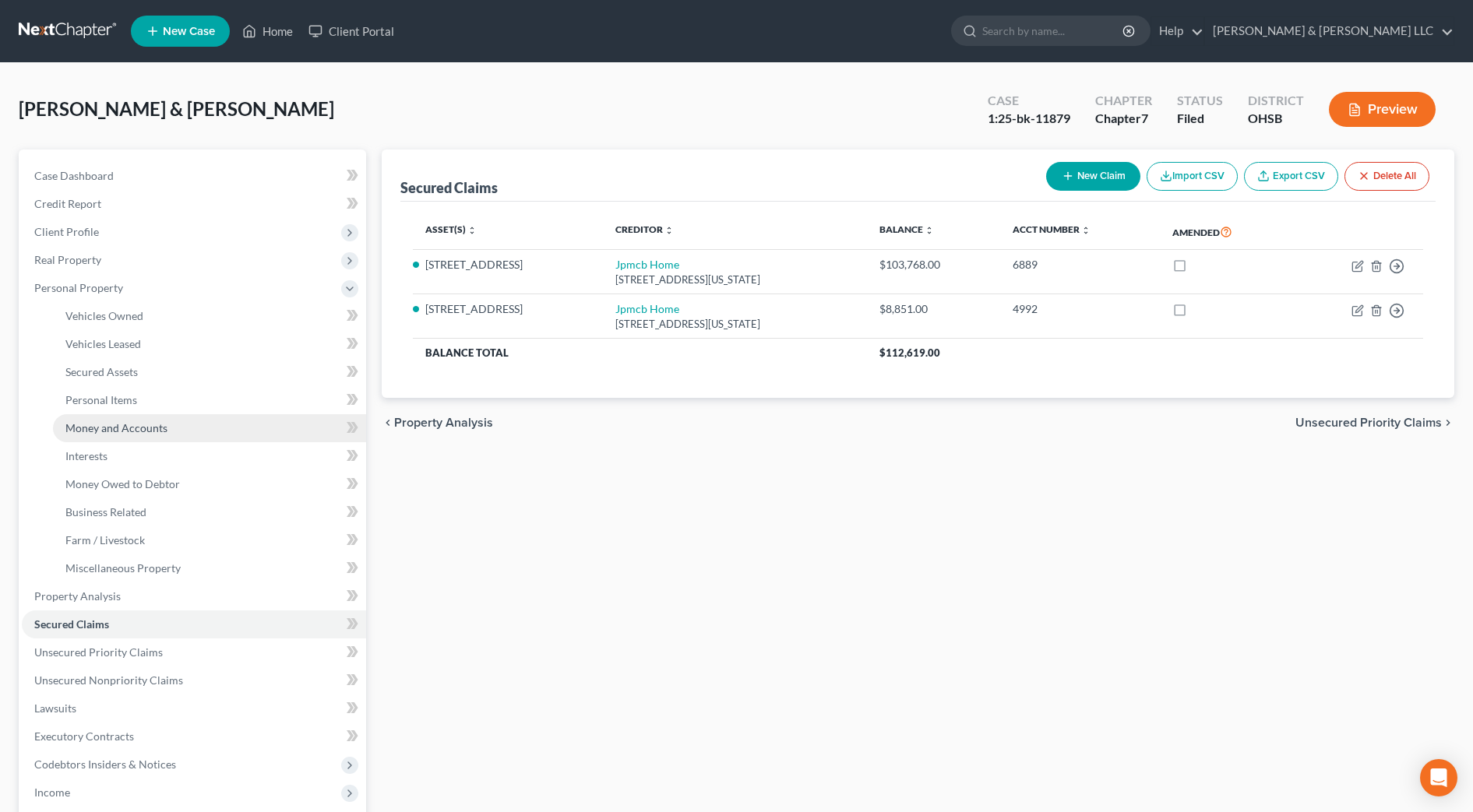
click at [153, 435] on link "Money and Accounts" at bounding box center [210, 427] width 313 height 28
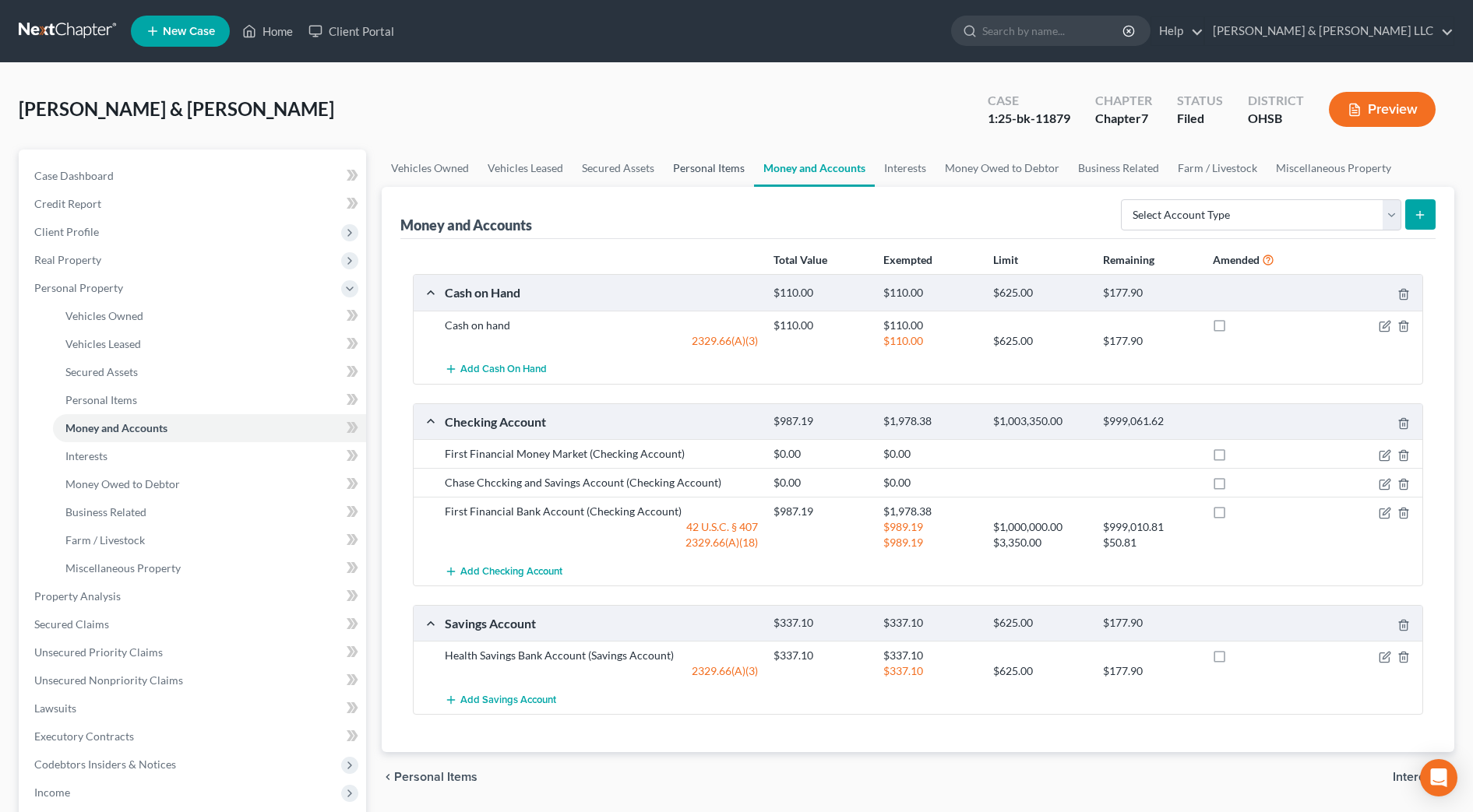
click at [708, 172] on link "Personal Items" at bounding box center [709, 168] width 91 height 37
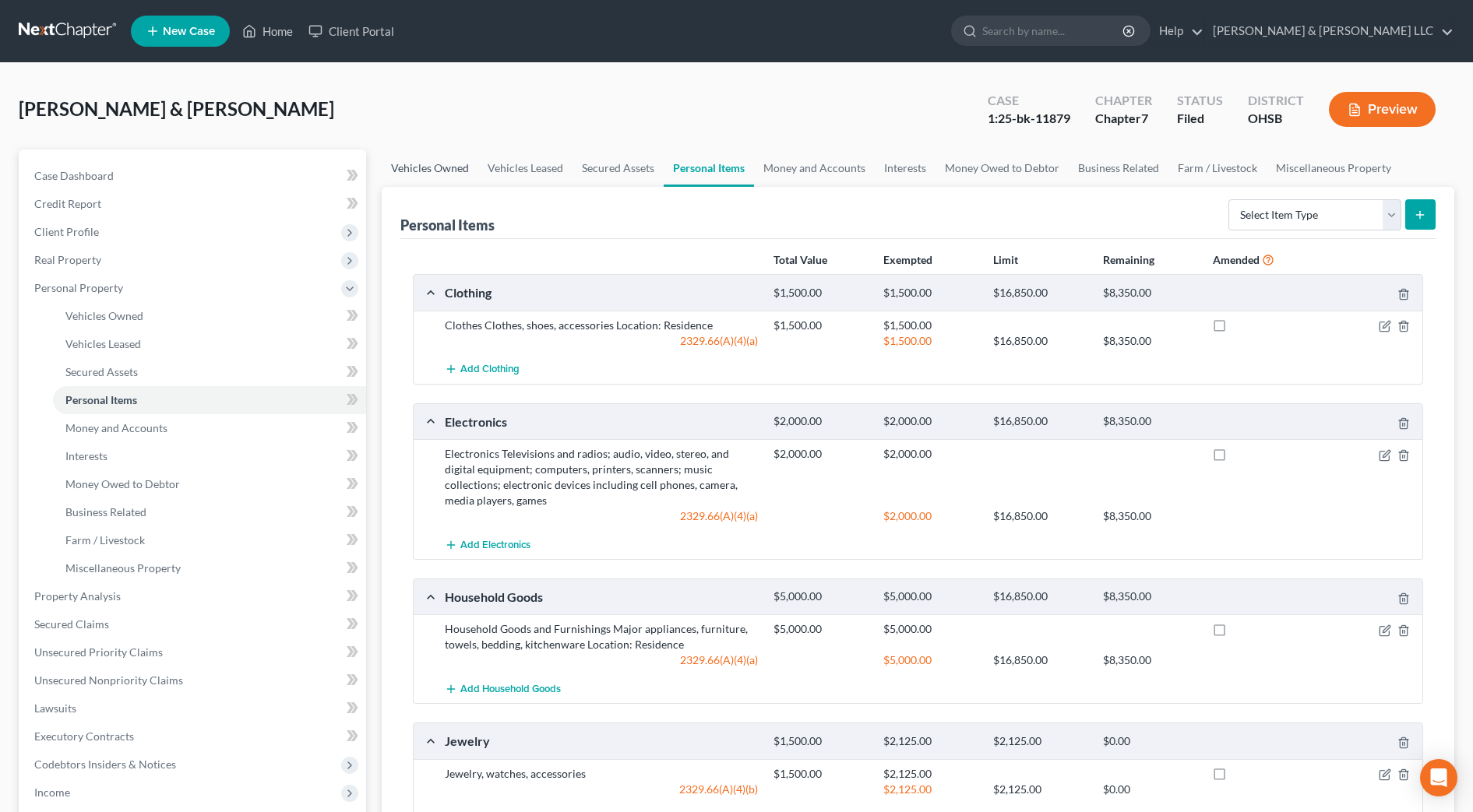
click at [416, 168] on link "Vehicles Owned" at bounding box center [429, 168] width 96 height 37
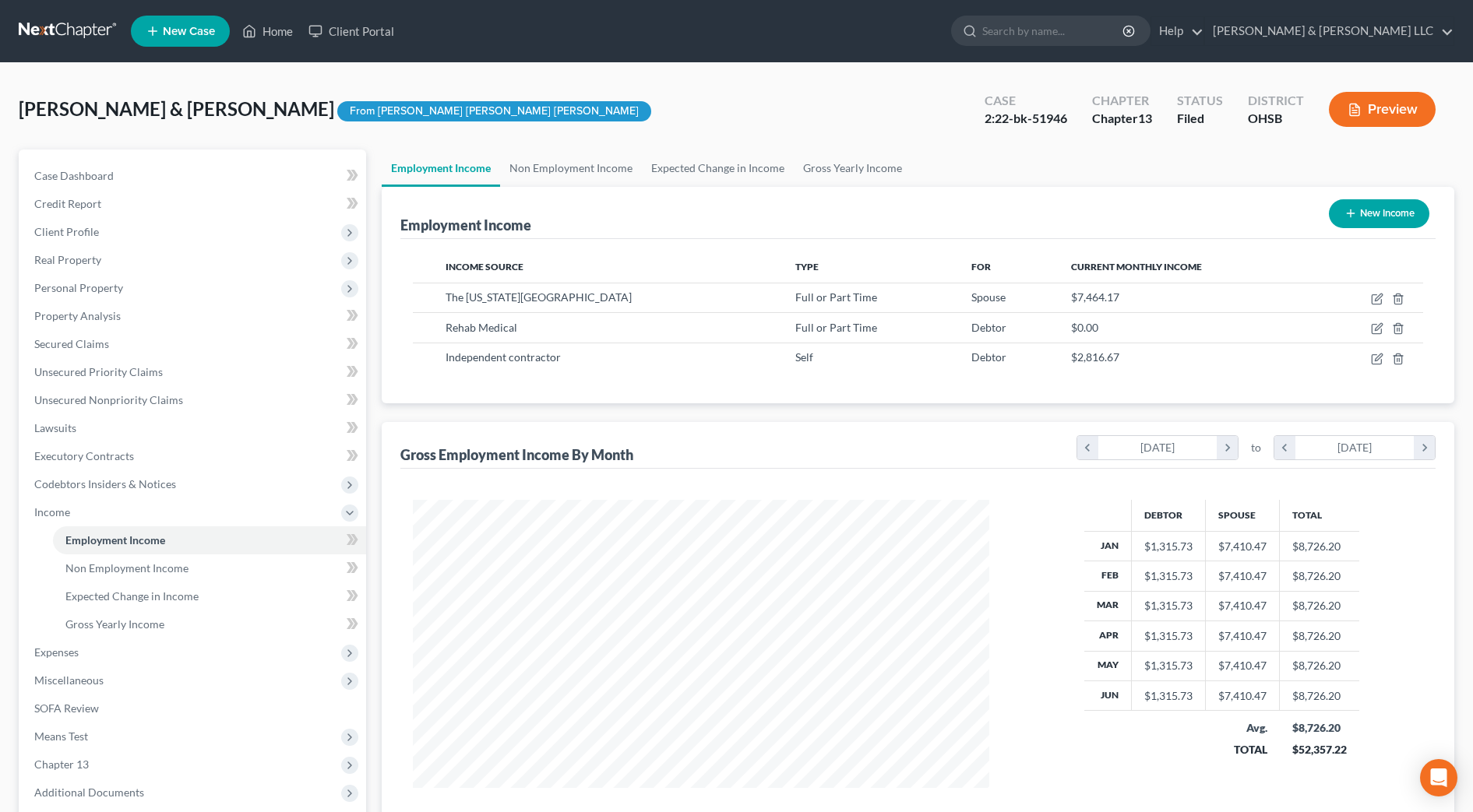
scroll to position [288, 607]
click at [1113, 32] on input "search" at bounding box center [1053, 31] width 142 height 29
click at [1125, 33] on input "search" at bounding box center [1053, 31] width 142 height 29
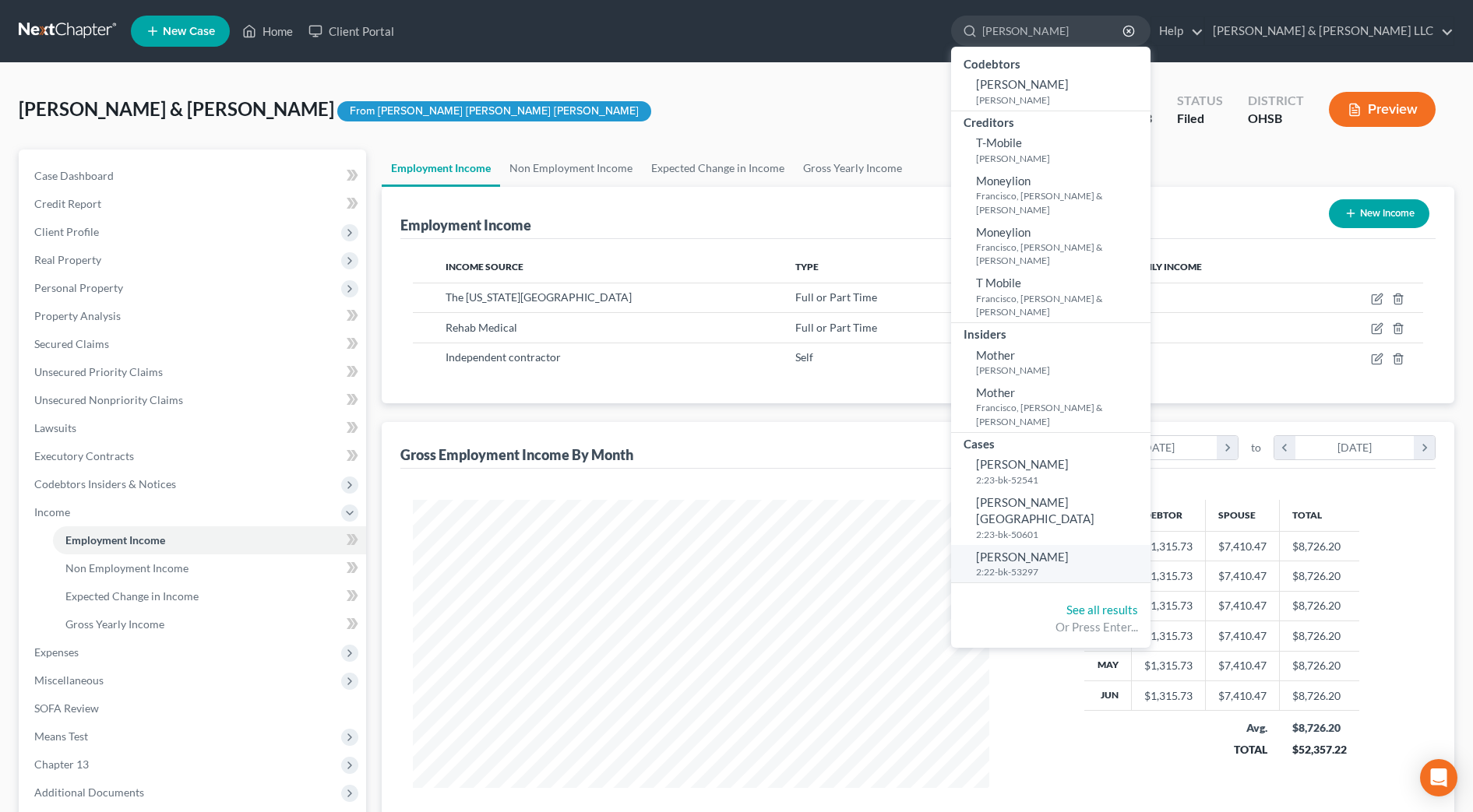
type input "[PERSON_NAME]"
click at [1112, 545] on link "[PERSON_NAME] 2:22-bk-53297" at bounding box center [1050, 564] width 200 height 38
